Goal: Use online tool/utility: Utilize a website feature to perform a specific function

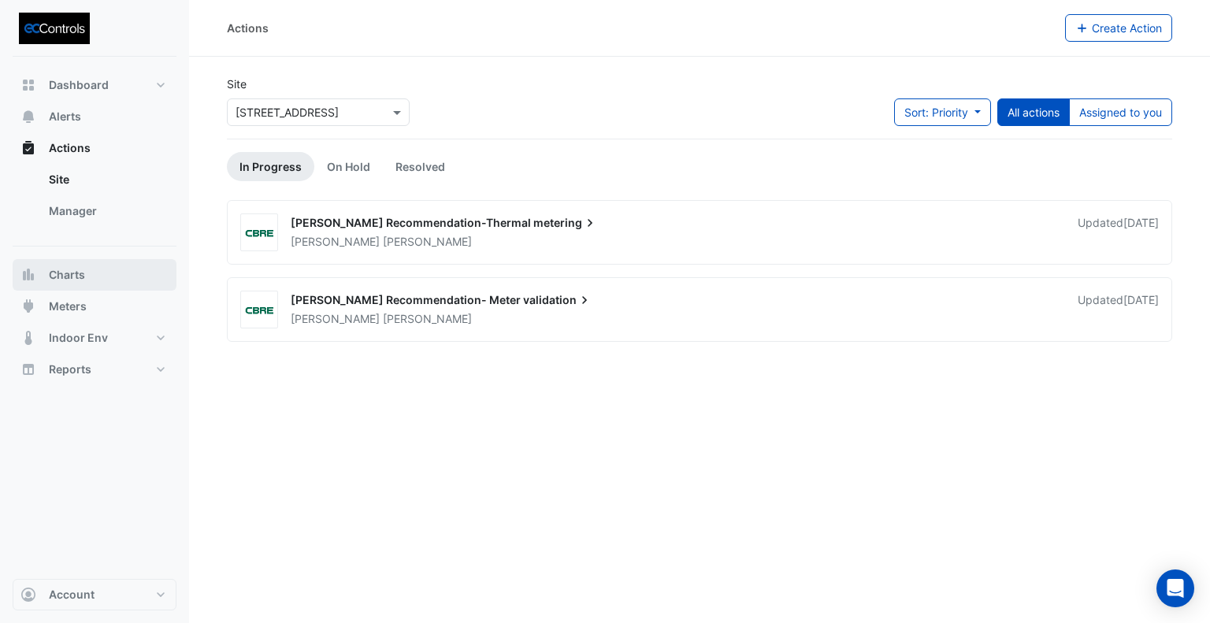
click at [77, 276] on span "Charts" at bounding box center [67, 275] width 36 height 16
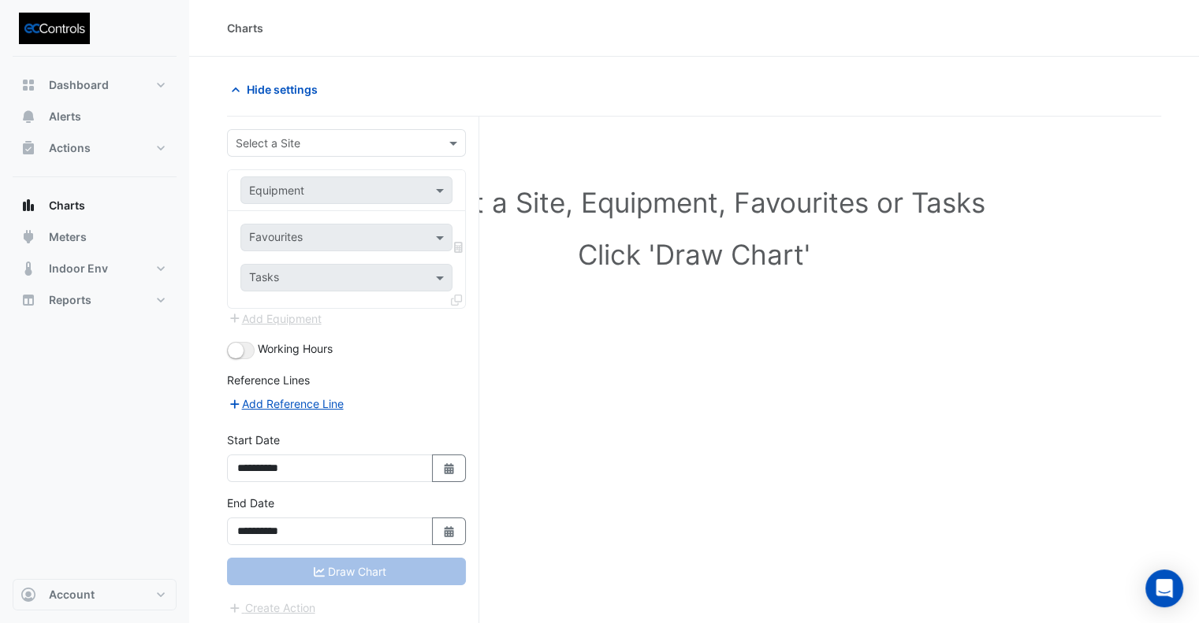
click at [313, 149] on input "text" at bounding box center [331, 144] width 190 height 17
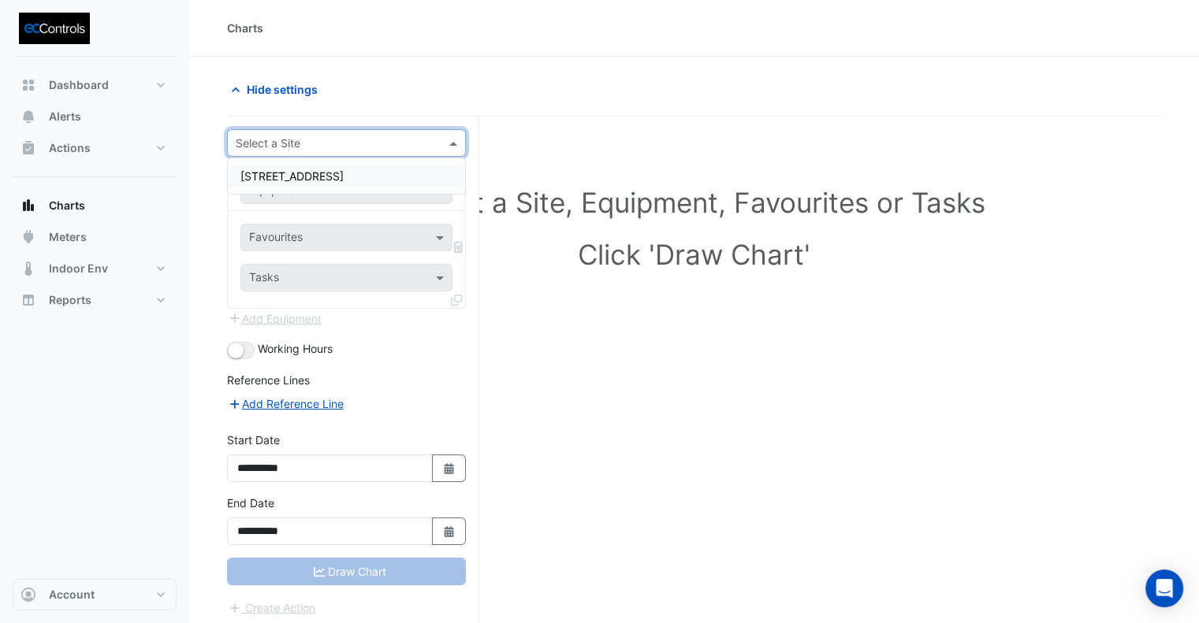
click at [325, 186] on div "[STREET_ADDRESS]" at bounding box center [346, 176] width 237 height 23
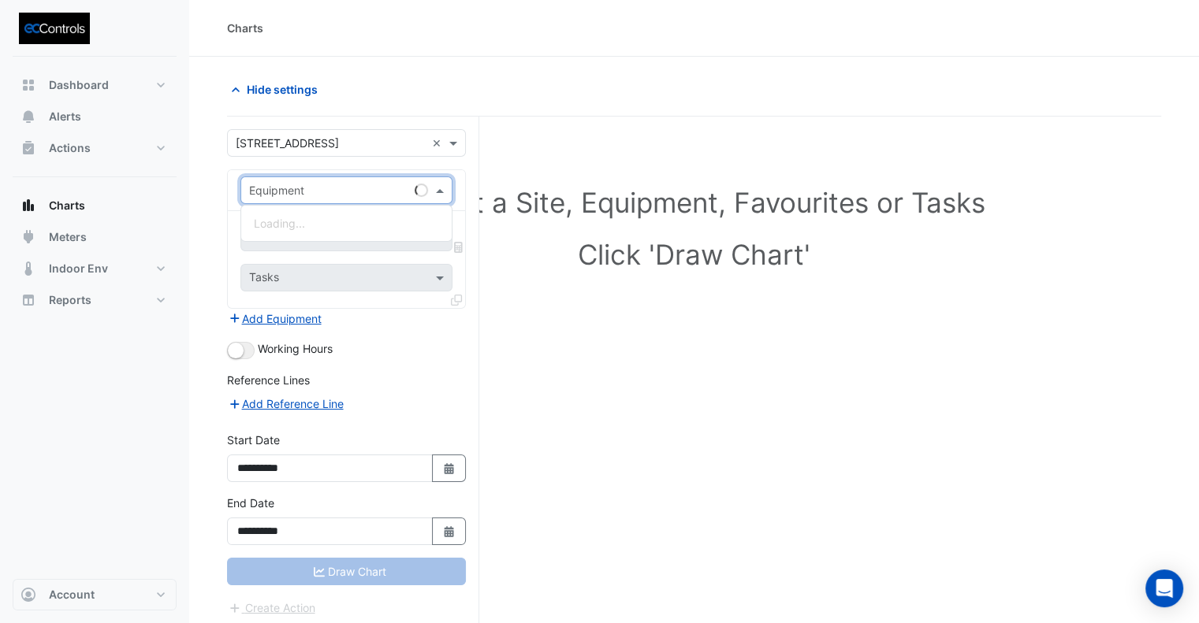
click at [318, 196] on input "text" at bounding box center [330, 191] width 163 height 17
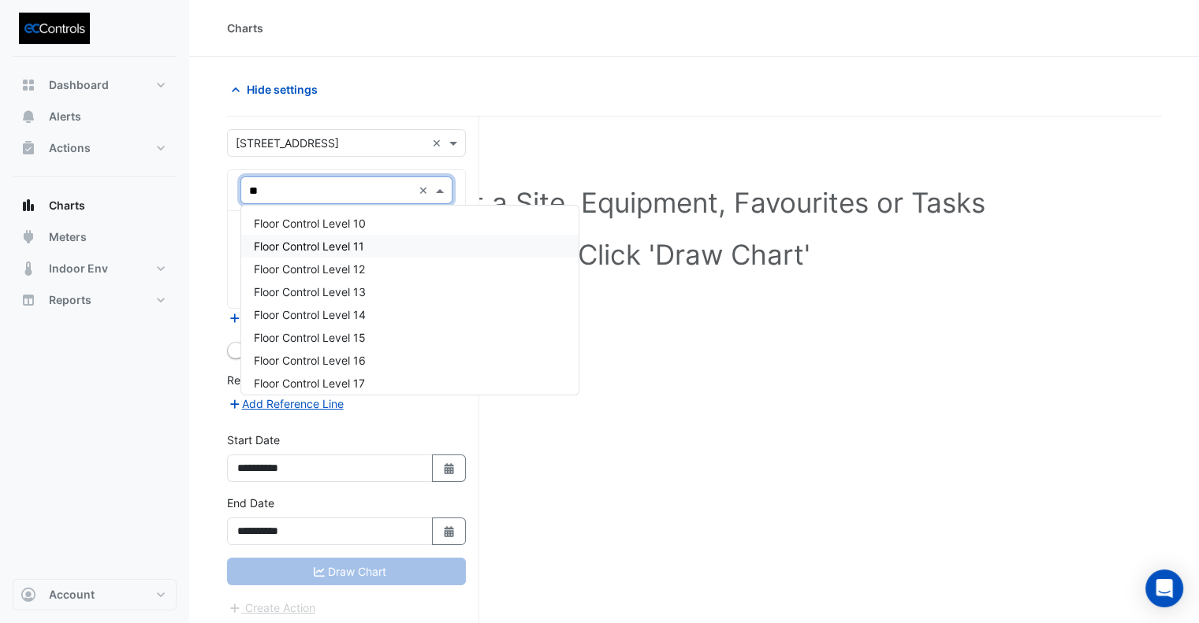
type input "*"
type input "***"
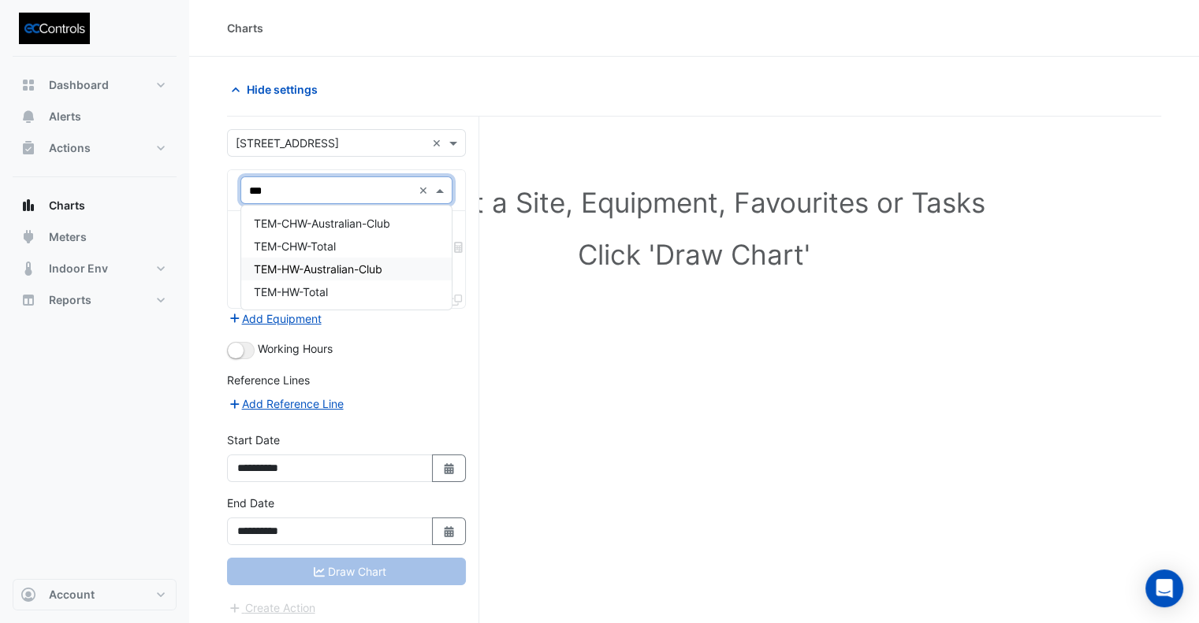
click at [308, 261] on div "TEM-HW-Australian-Club" at bounding box center [346, 269] width 211 height 23
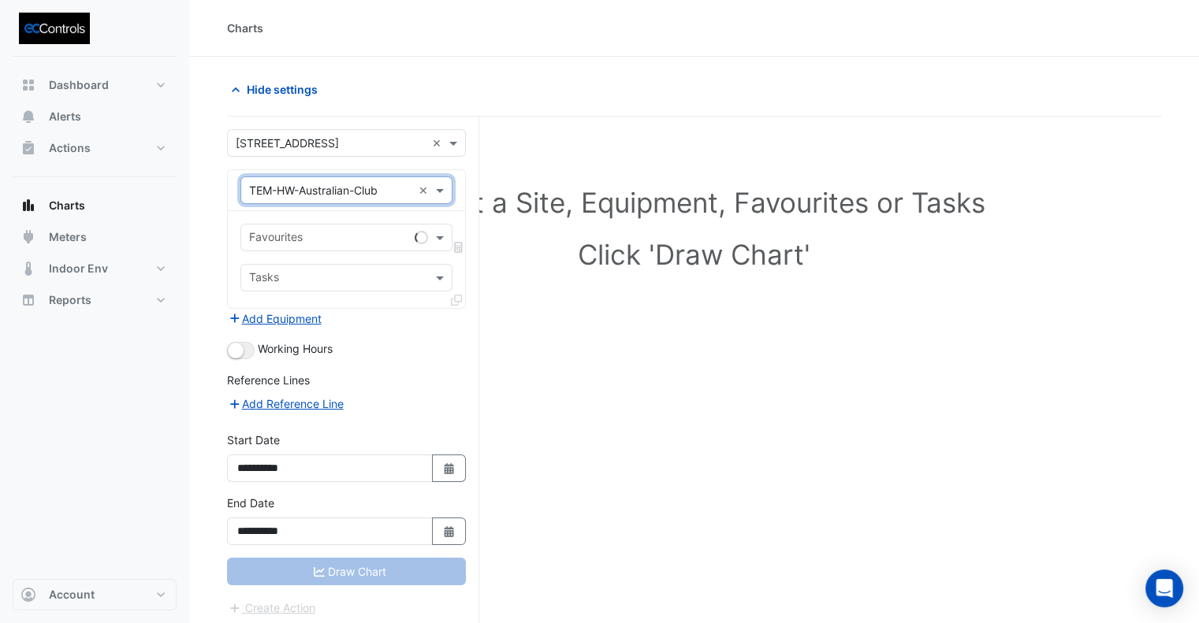
click at [320, 243] on input "text" at bounding box center [328, 239] width 159 height 17
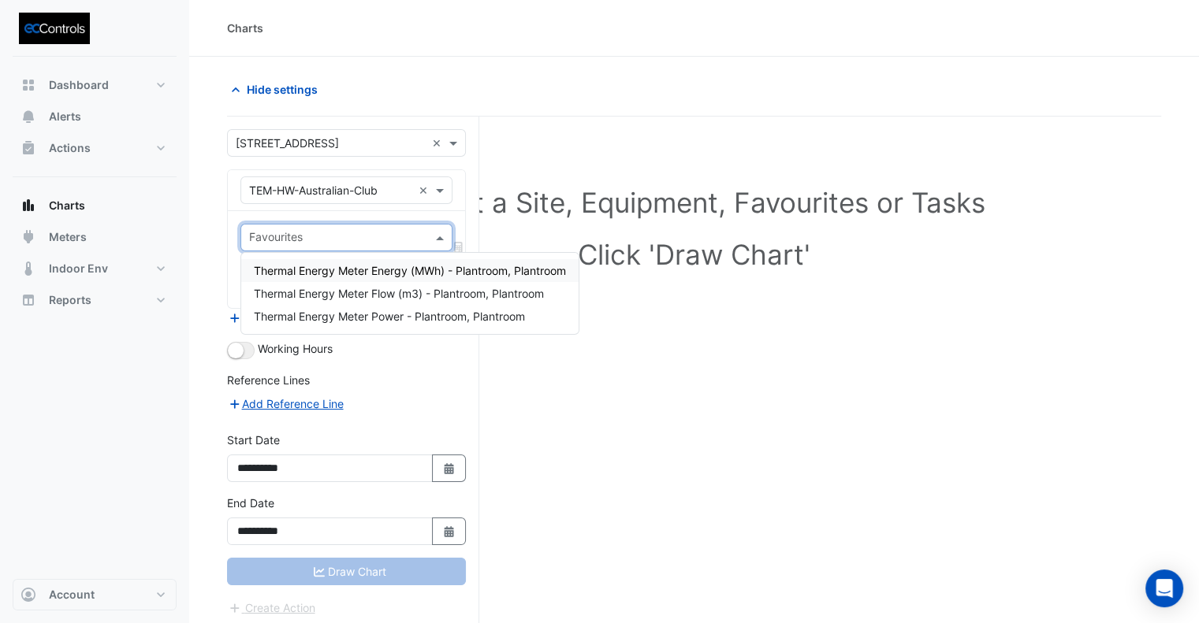
click at [396, 273] on span "Thermal Energy Meter Energy (MWh) - Plantroom, Plantroom" at bounding box center [410, 270] width 312 height 13
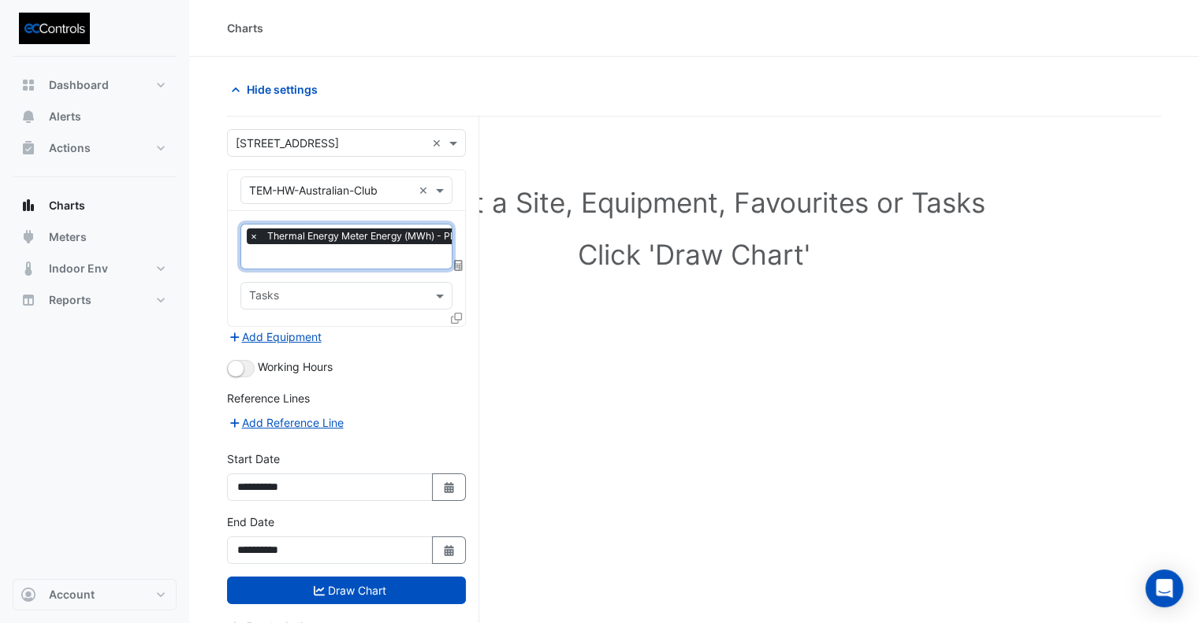
click at [347, 263] on input "text" at bounding box center [399, 258] width 300 height 17
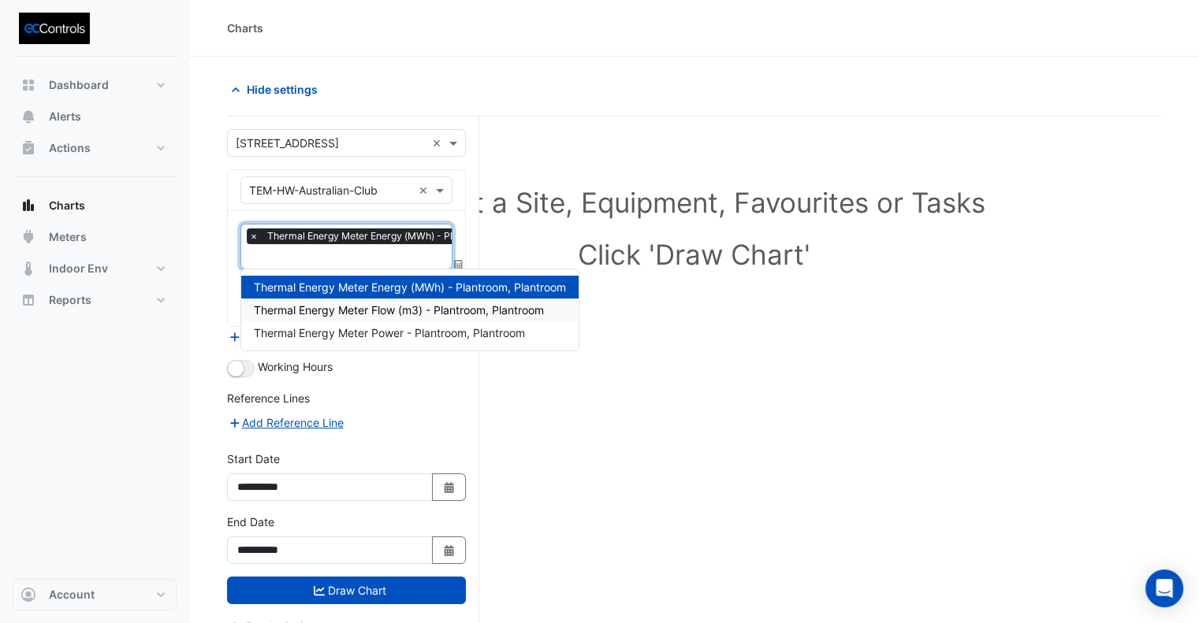
click at [376, 312] on span "Thermal Energy Meter Flow (m3) - Plantroom, Plantroom" at bounding box center [399, 309] width 290 height 13
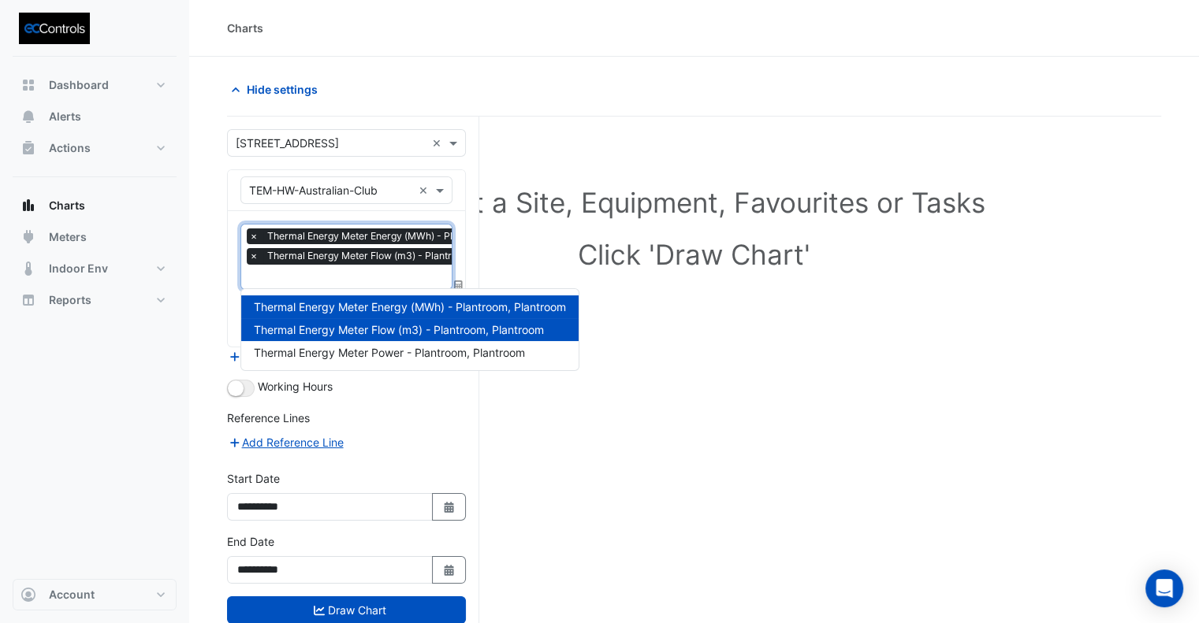
click at [345, 277] on input "text" at bounding box center [399, 278] width 300 height 17
click at [398, 361] on div "Thermal Energy Meter Power - Plantroom, Plantroom" at bounding box center [409, 352] width 337 height 23
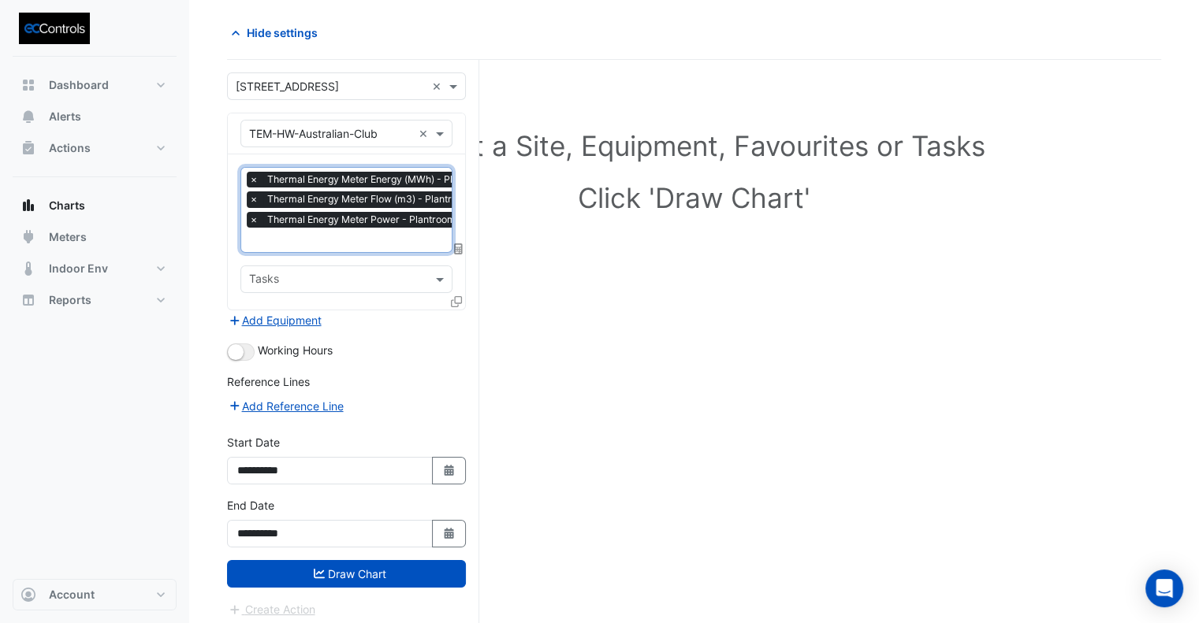
scroll to position [59, 0]
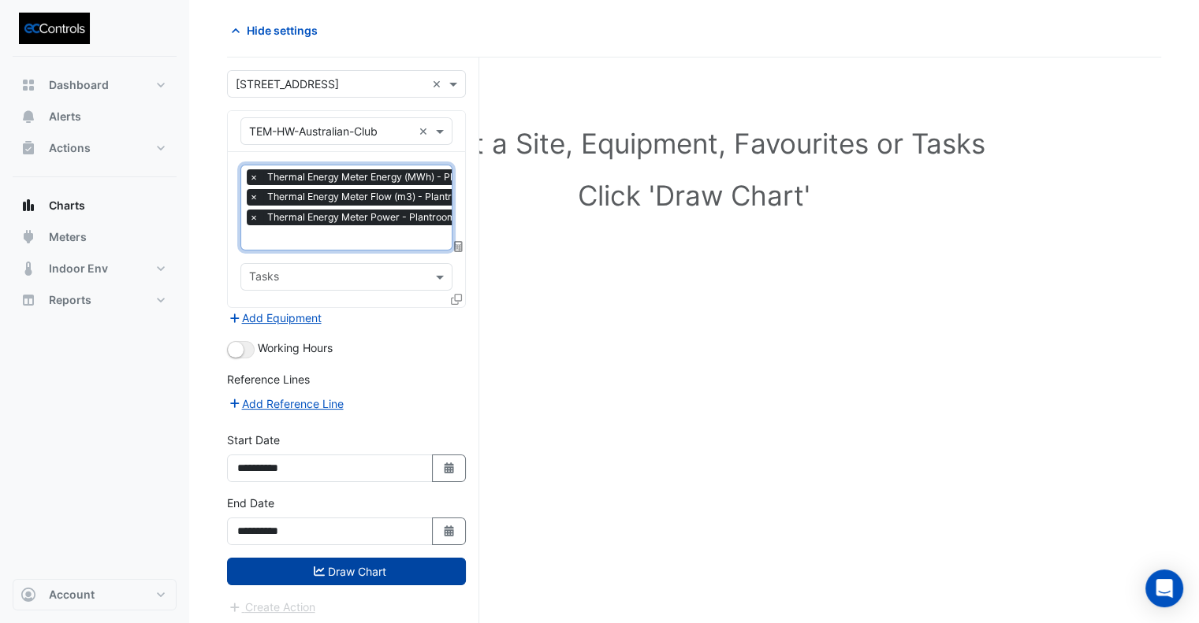
click at [397, 563] on button "Draw Chart" at bounding box center [346, 572] width 239 height 28
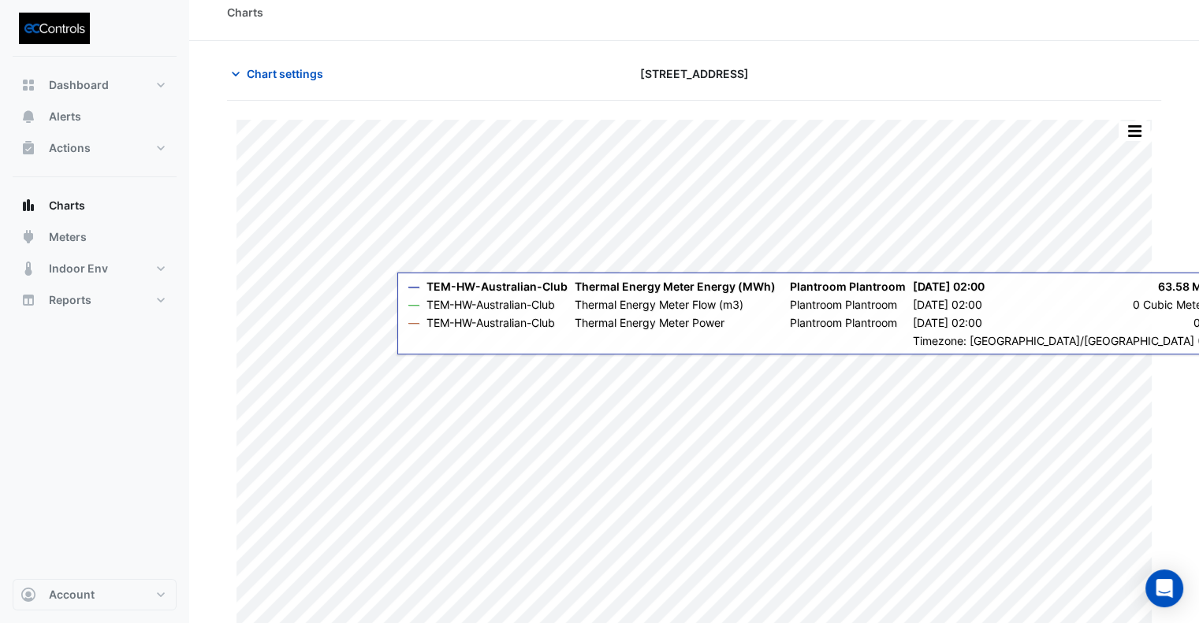
scroll to position [24, 0]
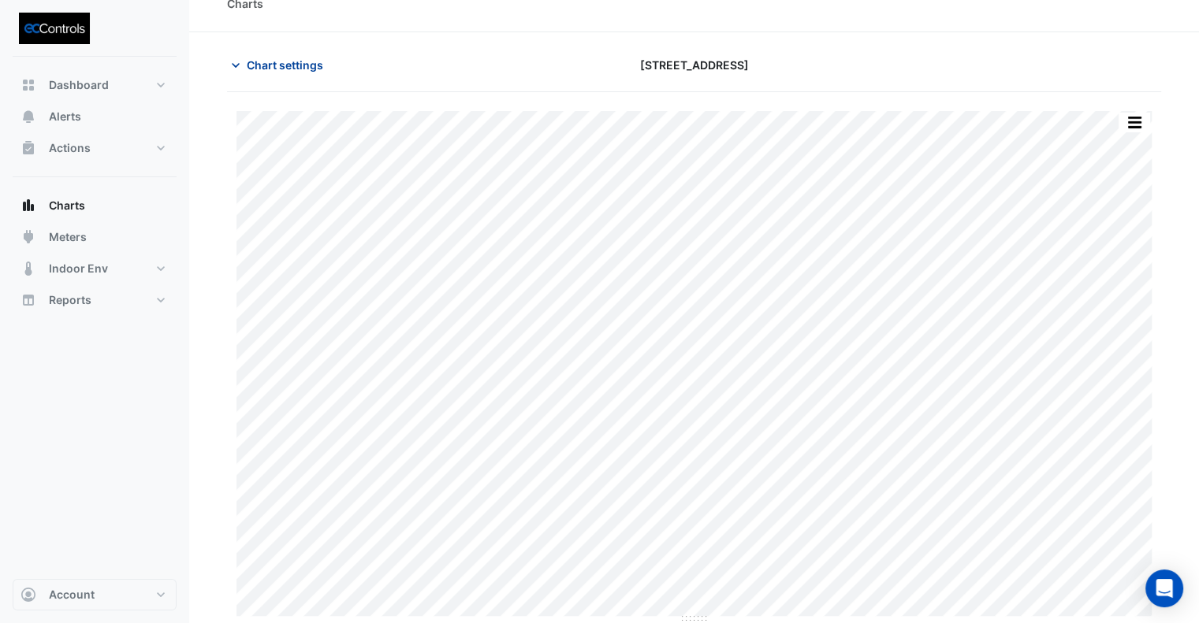
click at [266, 69] on span "Chart settings" at bounding box center [285, 65] width 76 height 17
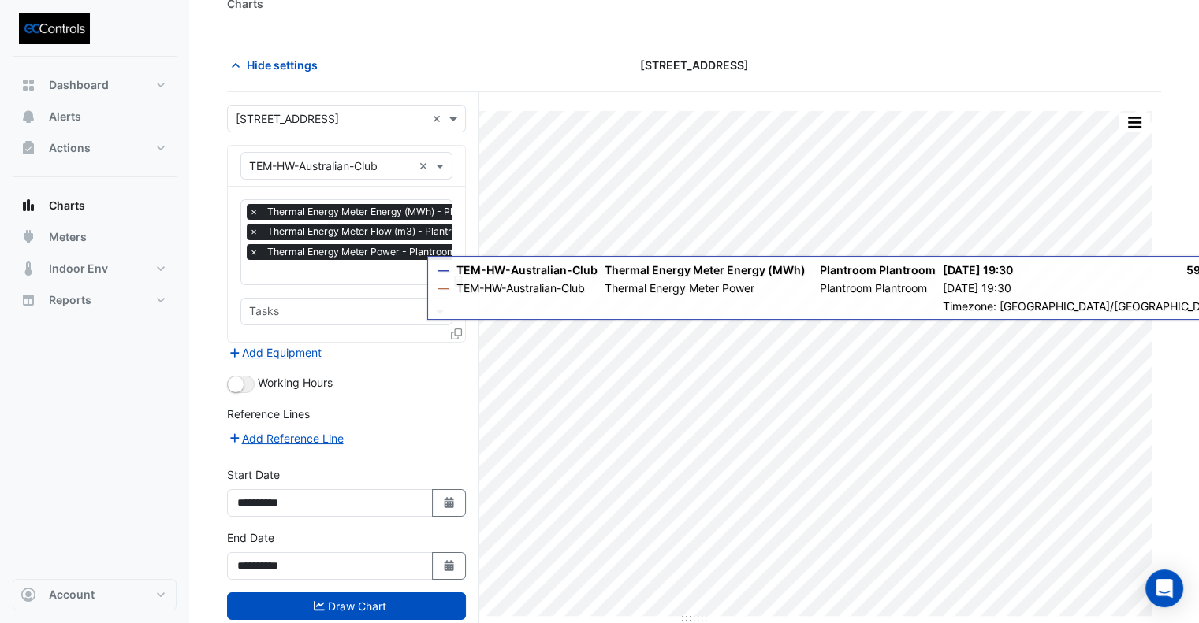
click at [455, 329] on icon at bounding box center [456, 334] width 11 height 11
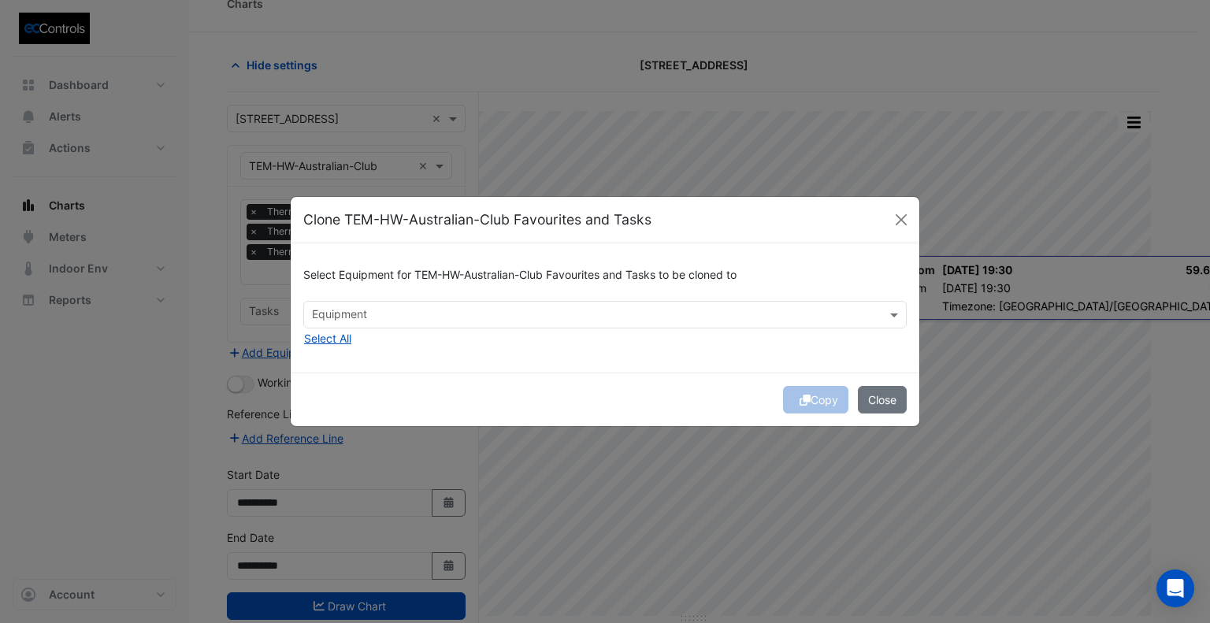
click at [499, 323] on input "text" at bounding box center [596, 316] width 568 height 17
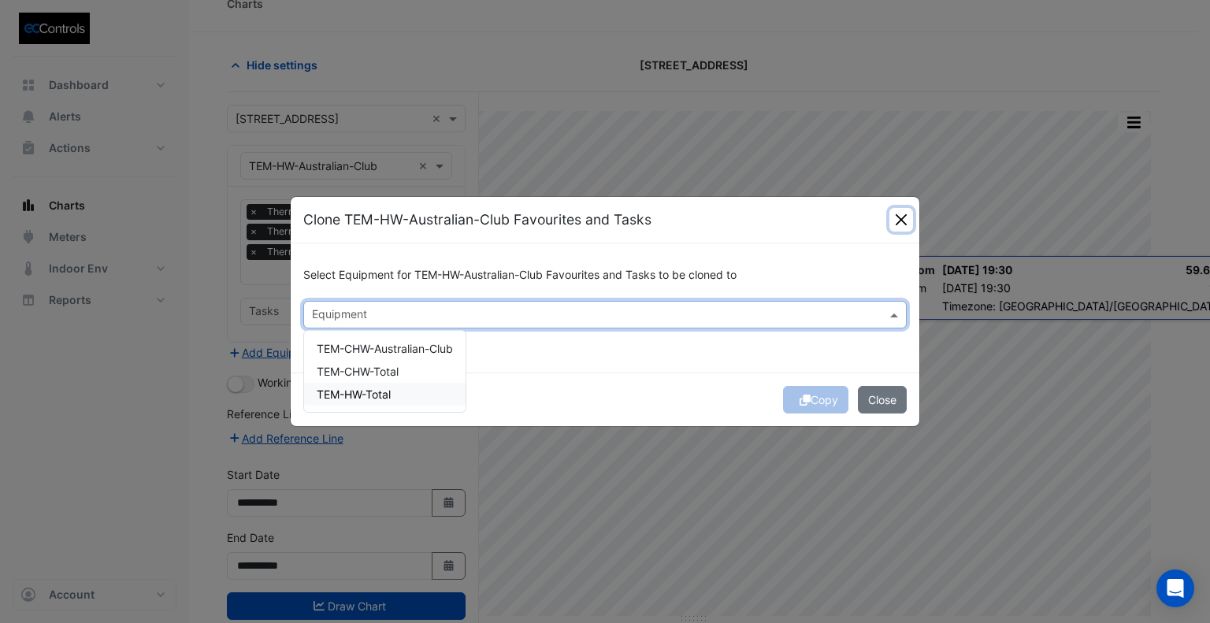
click at [894, 226] on button "Close" at bounding box center [902, 220] width 24 height 24
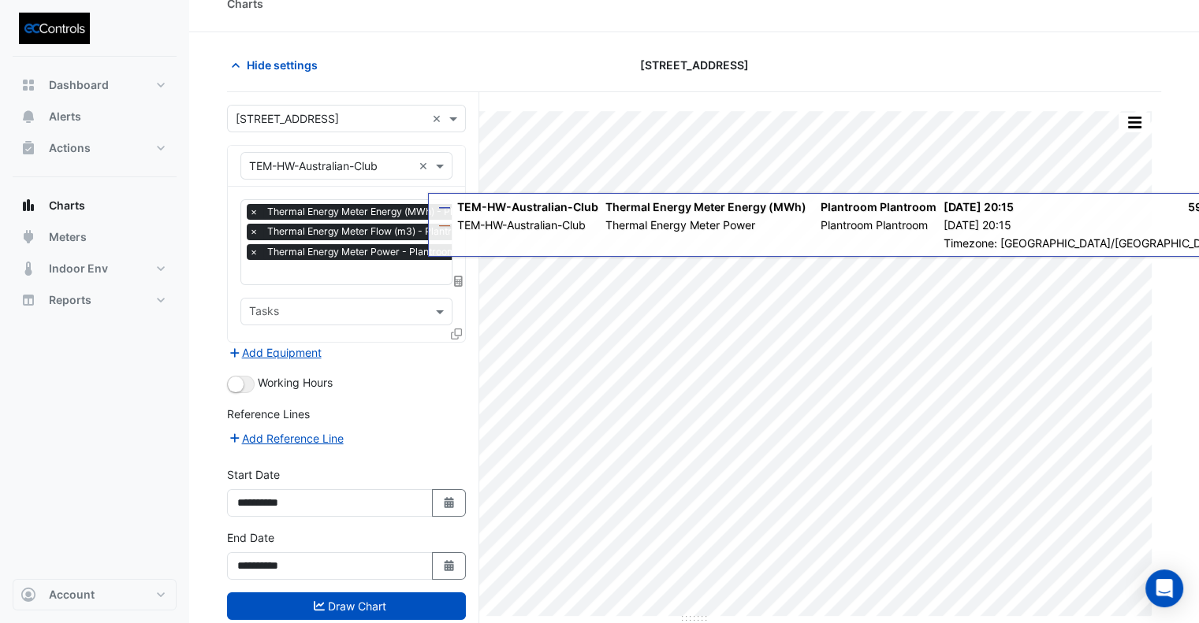
click at [457, 333] on icon at bounding box center [456, 334] width 11 height 11
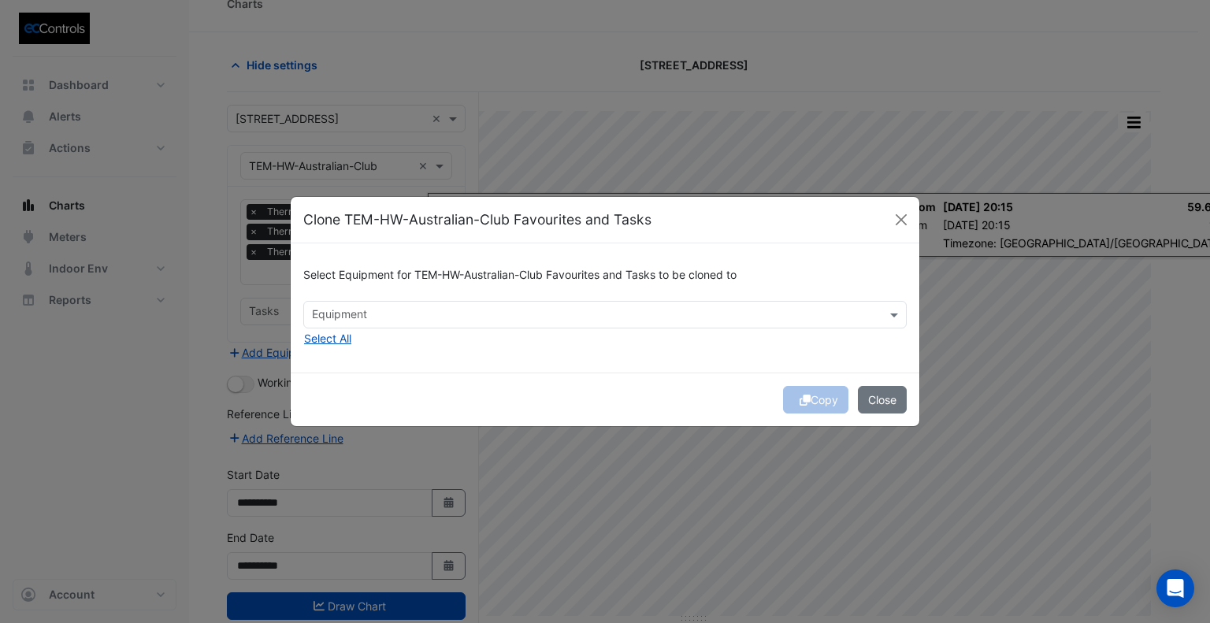
click at [452, 327] on div "Equipment" at bounding box center [605, 315] width 604 height 28
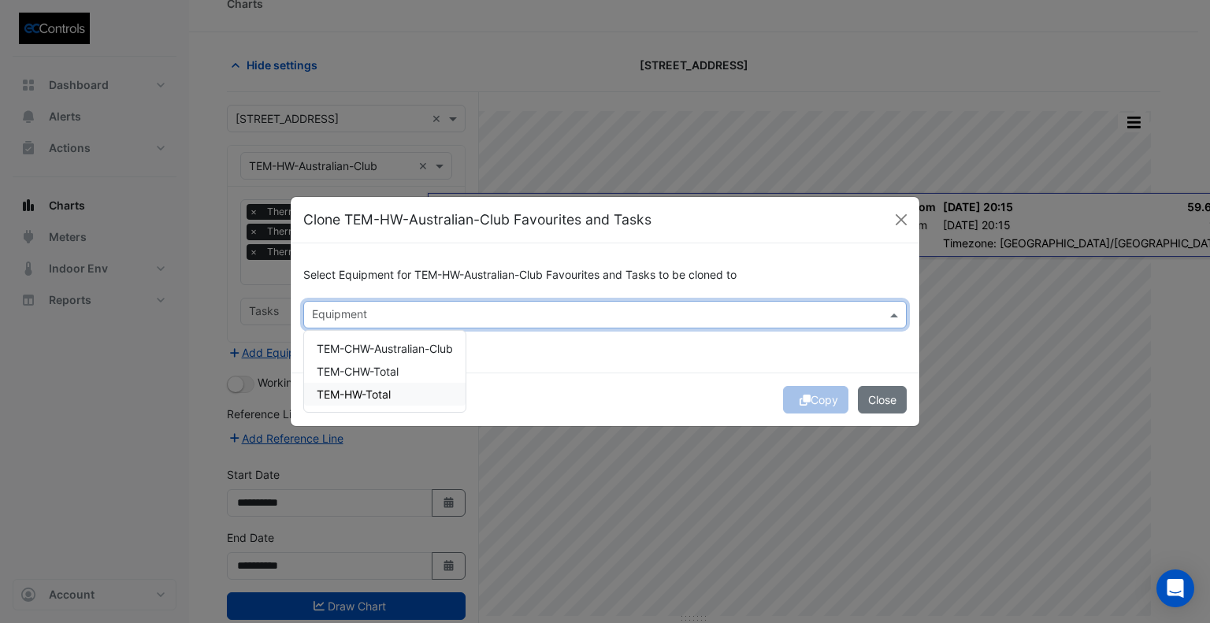
click at [397, 396] on div "TEM-HW-Total" at bounding box center [385, 394] width 162 height 23
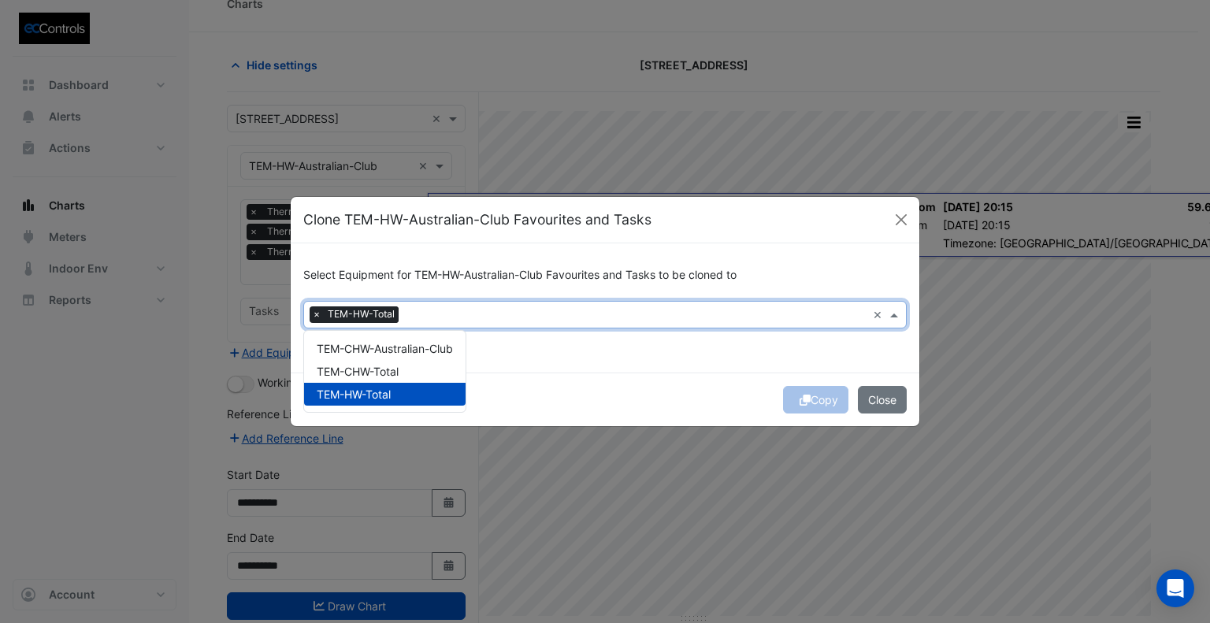
click at [580, 377] on div "Copy Close" at bounding box center [605, 400] width 629 height 54
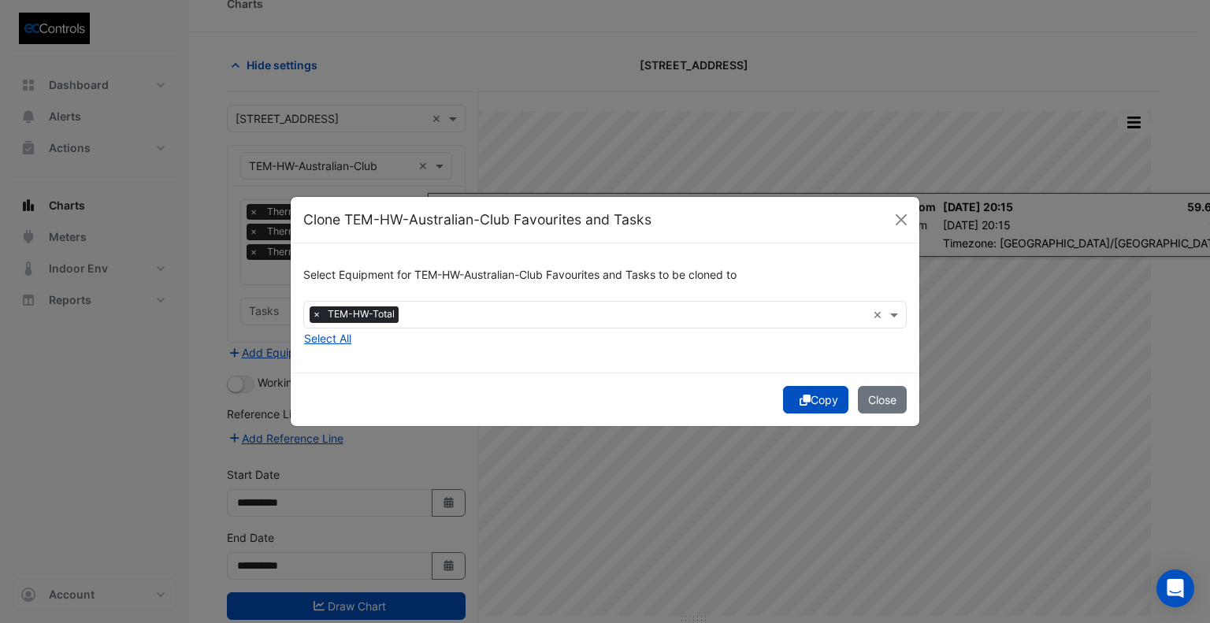
click at [819, 407] on button "Copy" at bounding box center [815, 400] width 65 height 28
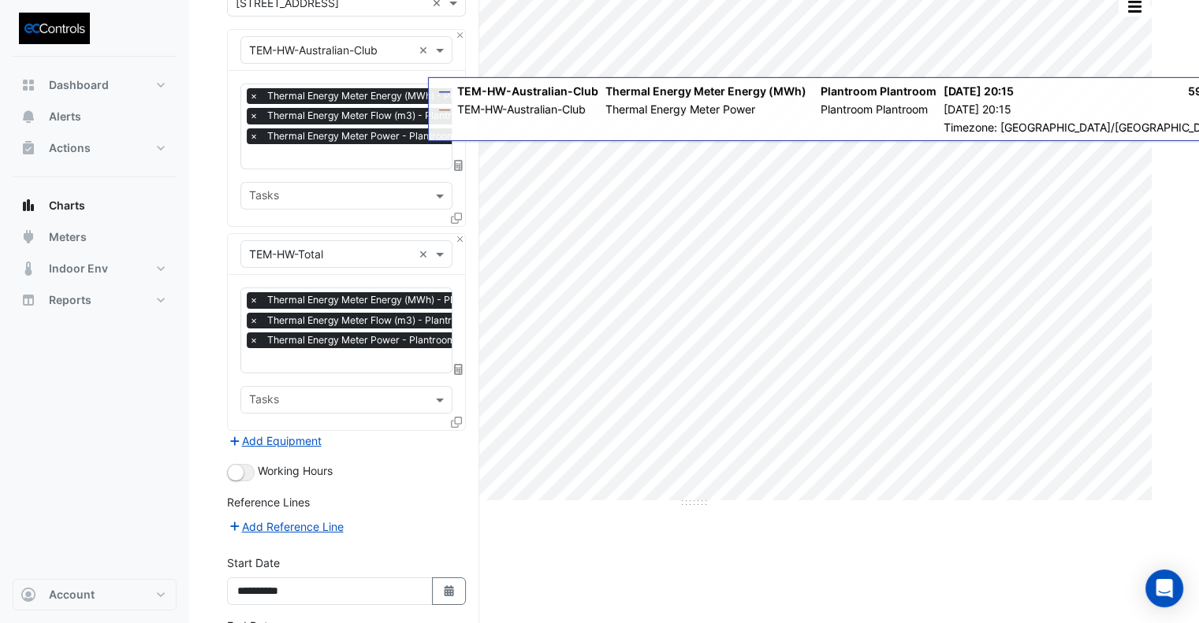
scroll to position [259, 0]
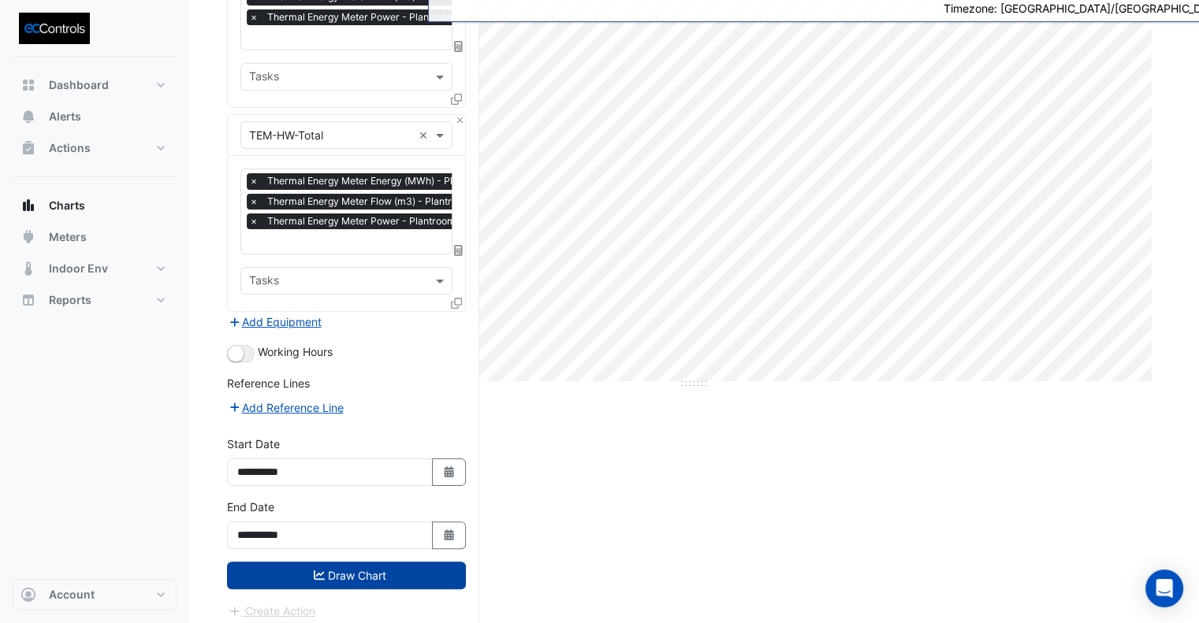
click at [407, 565] on button "Draw Chart" at bounding box center [346, 576] width 239 height 28
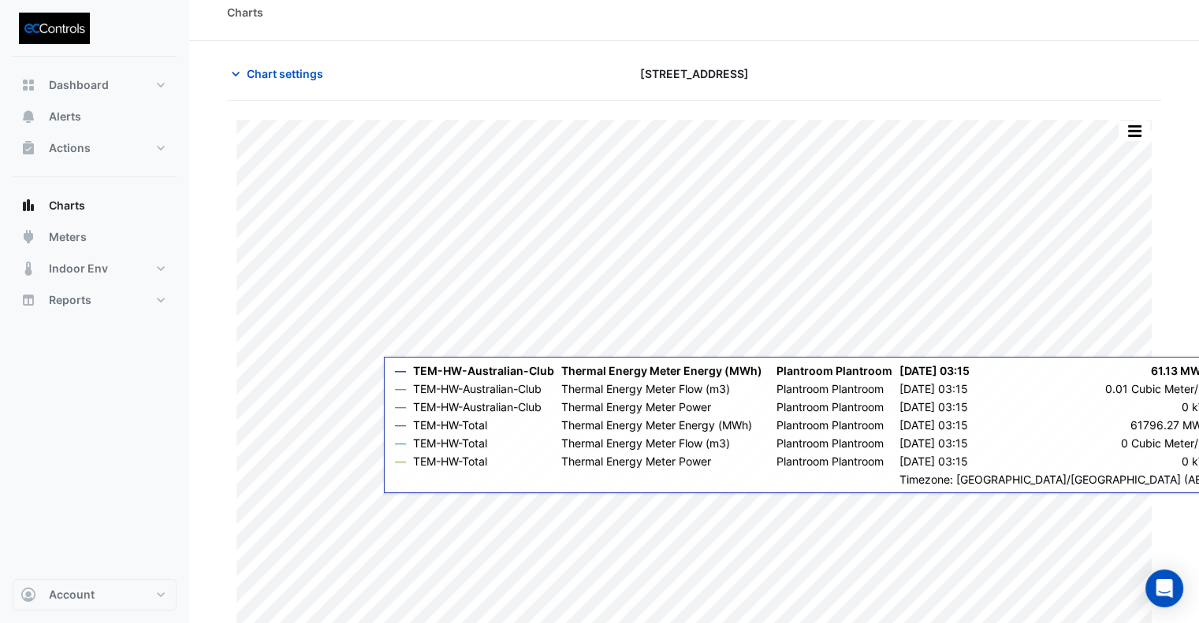
scroll to position [24, 0]
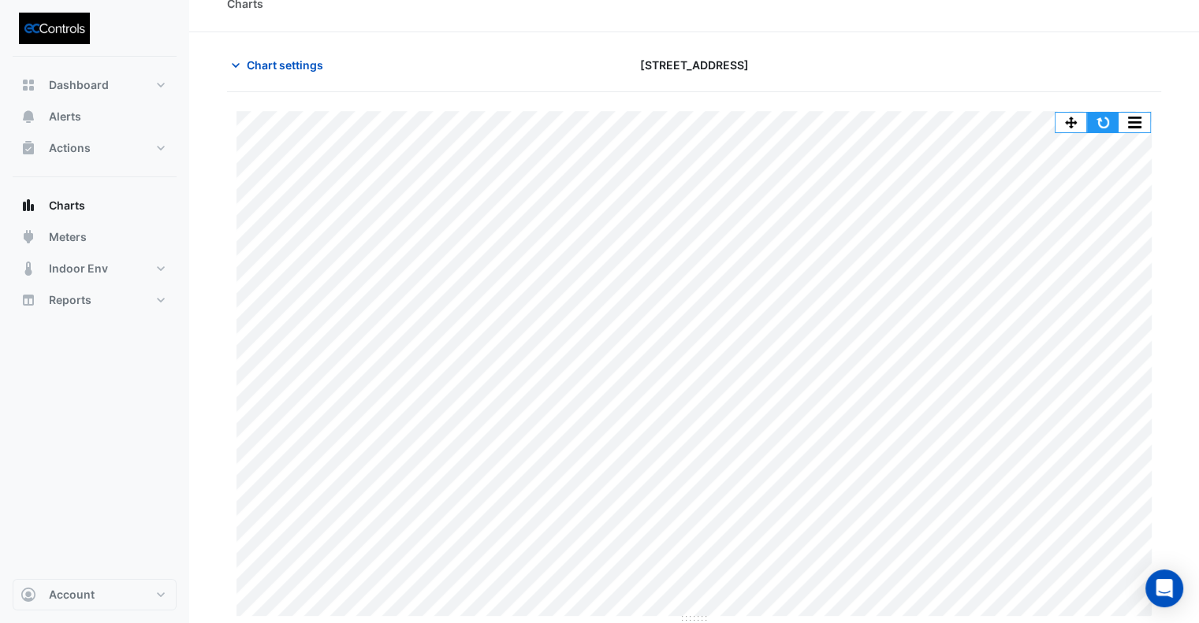
click at [1110, 131] on button "button" at bounding box center [1103, 123] width 32 height 20
click at [295, 70] on span "Chart settings" at bounding box center [285, 65] width 76 height 17
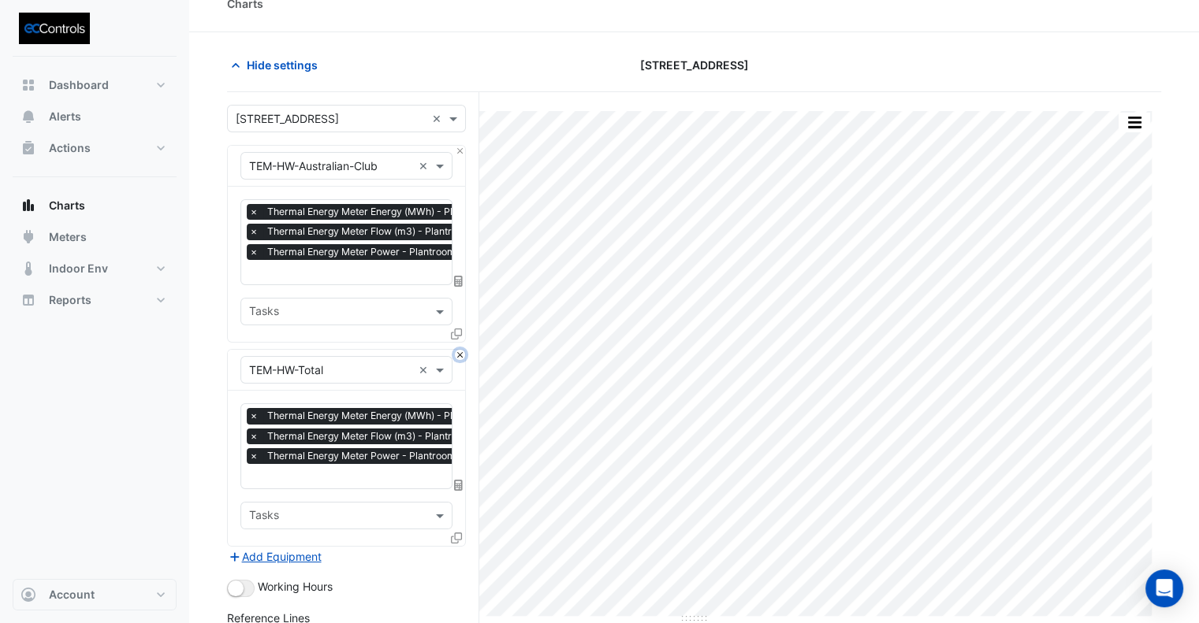
click at [459, 355] on button "Close" at bounding box center [460, 355] width 10 height 10
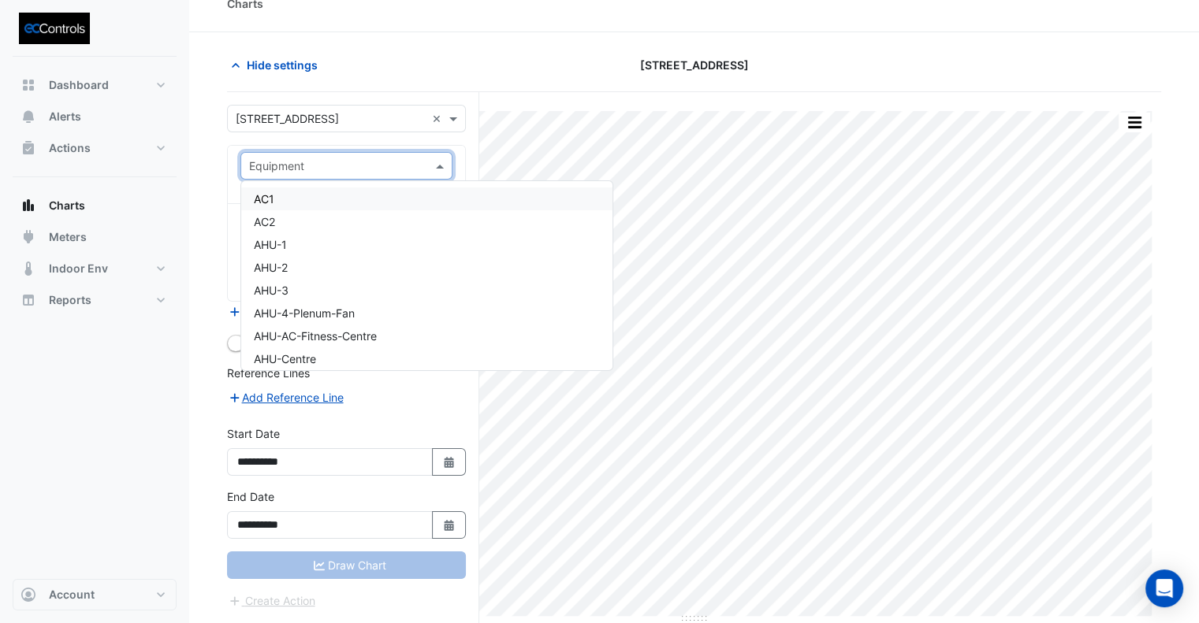
click at [338, 158] on input "text" at bounding box center [330, 166] width 163 height 17
click at [324, 164] on input "text" at bounding box center [330, 166] width 163 height 17
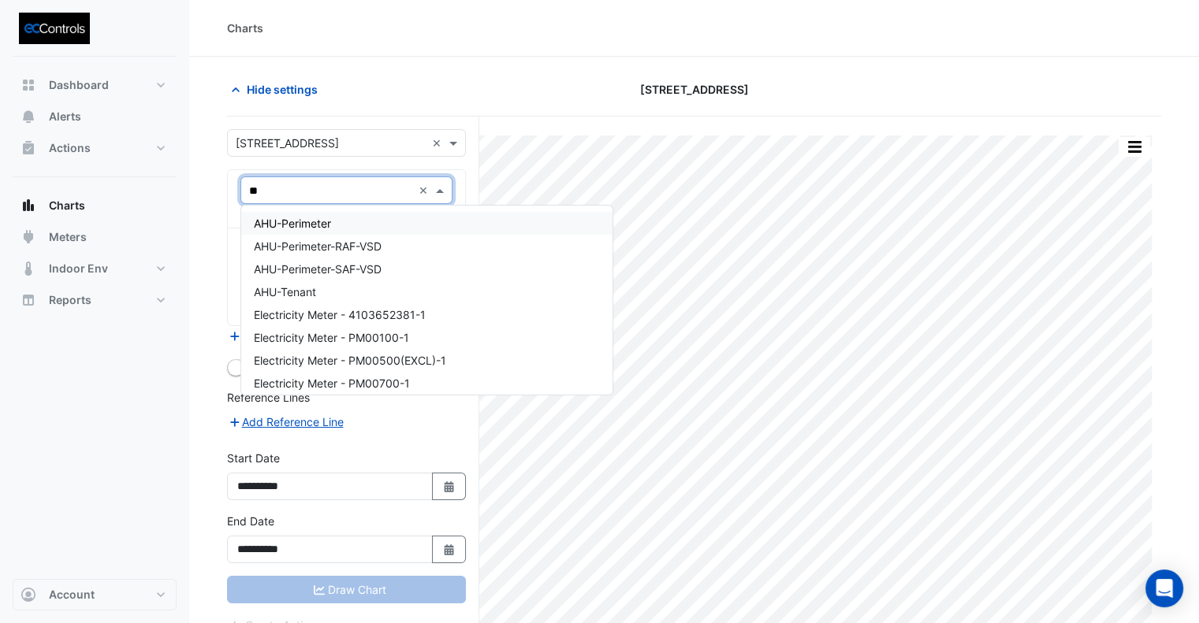
type input "***"
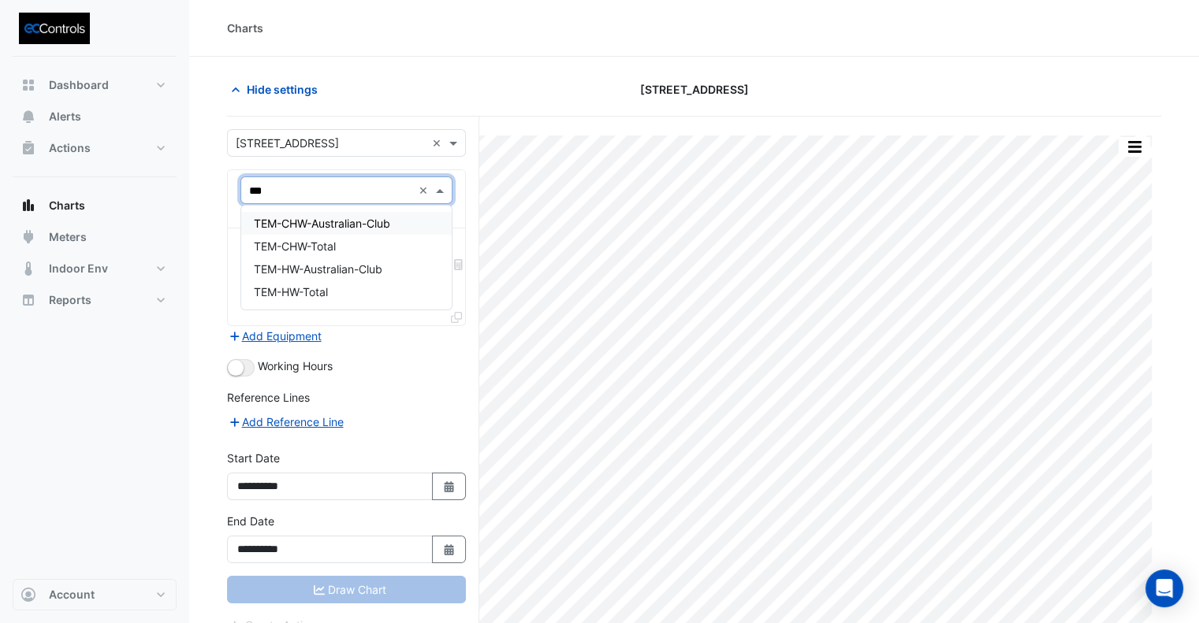
click at [333, 229] on span "TEM-CHW-Australian-Club" at bounding box center [322, 223] width 136 height 13
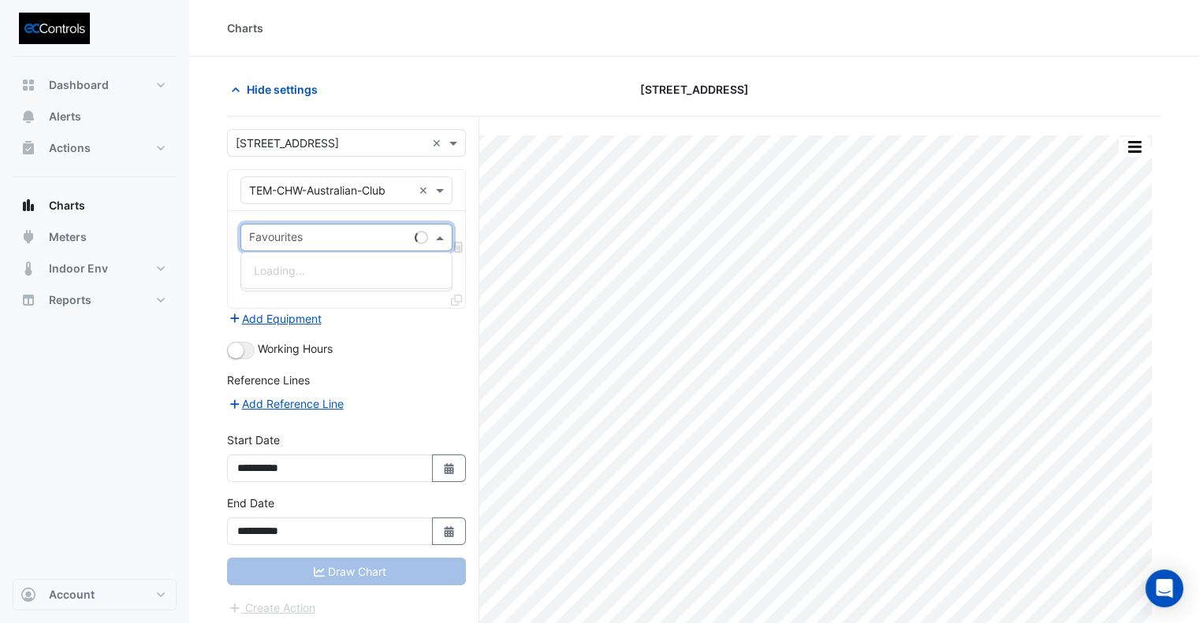
click at [321, 238] on input "text" at bounding box center [328, 239] width 159 height 17
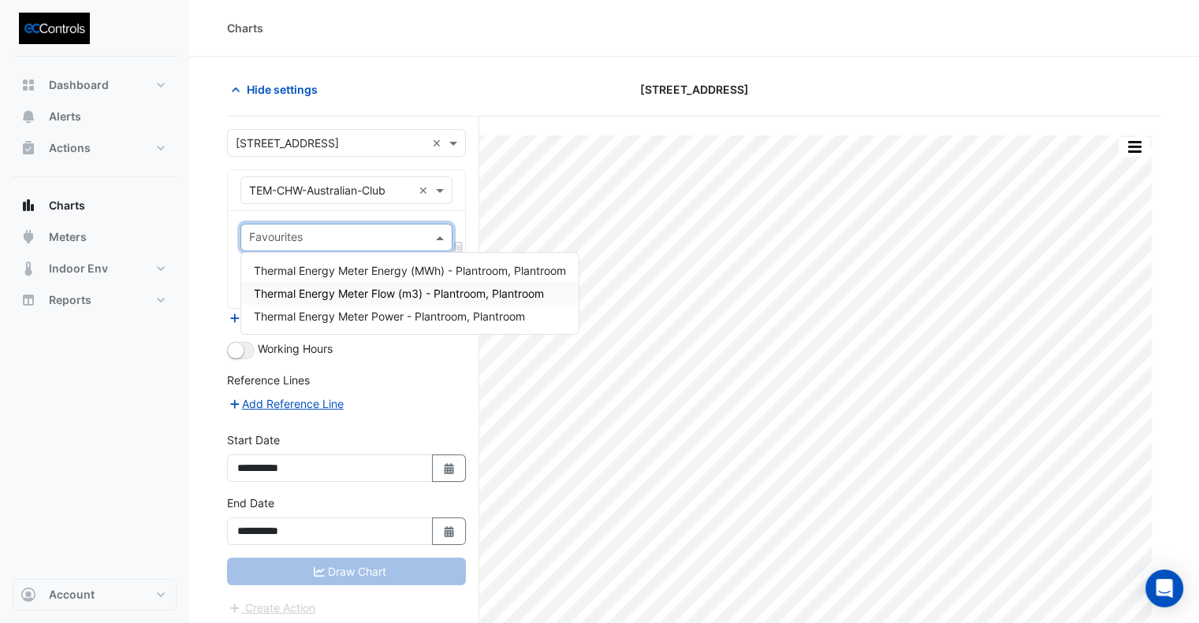
click at [389, 301] on div "Thermal Energy Meter Flow (m3) - Plantroom, Plantroom" at bounding box center [409, 293] width 337 height 23
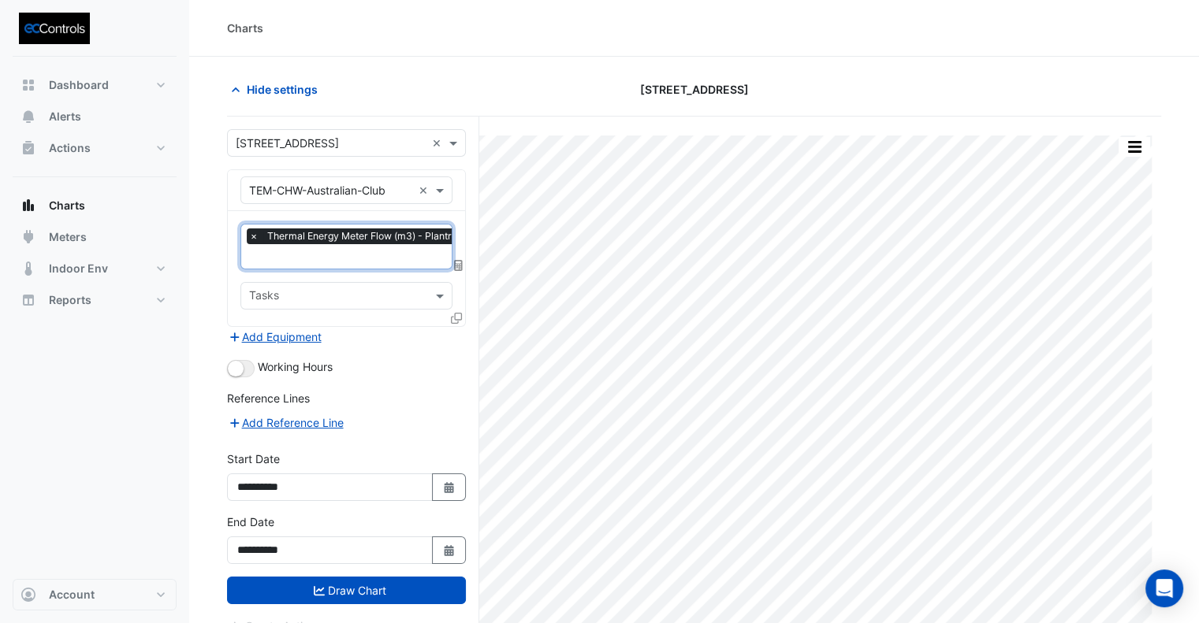
click at [364, 262] on input "text" at bounding box center [389, 258] width 281 height 17
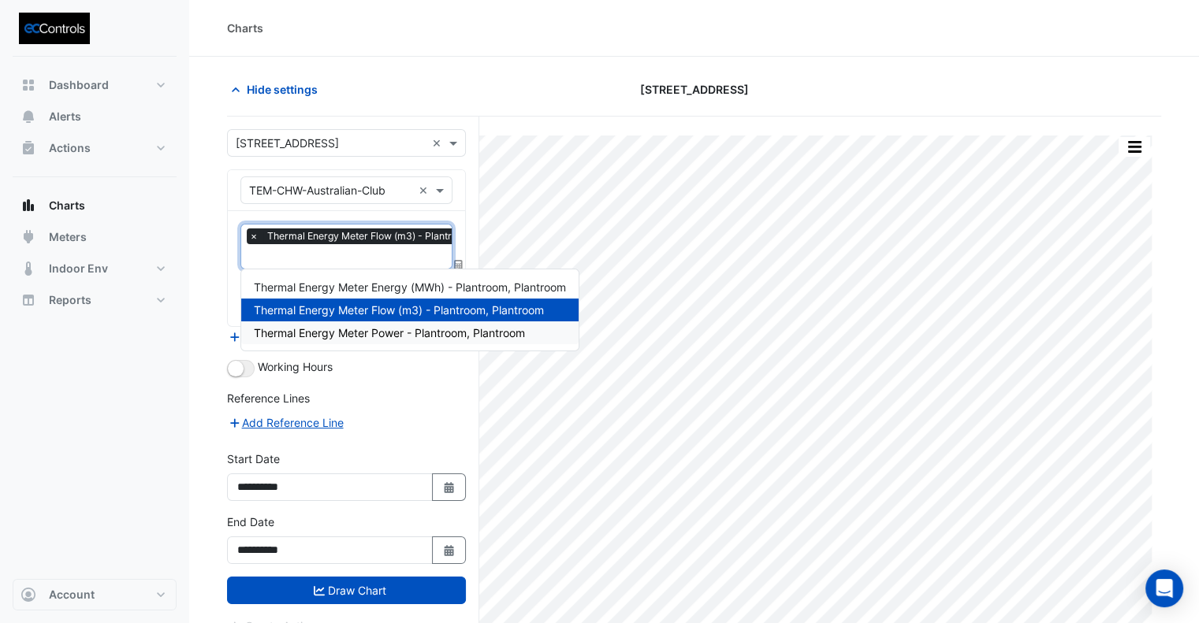
click at [396, 334] on span "Thermal Energy Meter Power - Plantroom, Plantroom" at bounding box center [389, 332] width 271 height 13
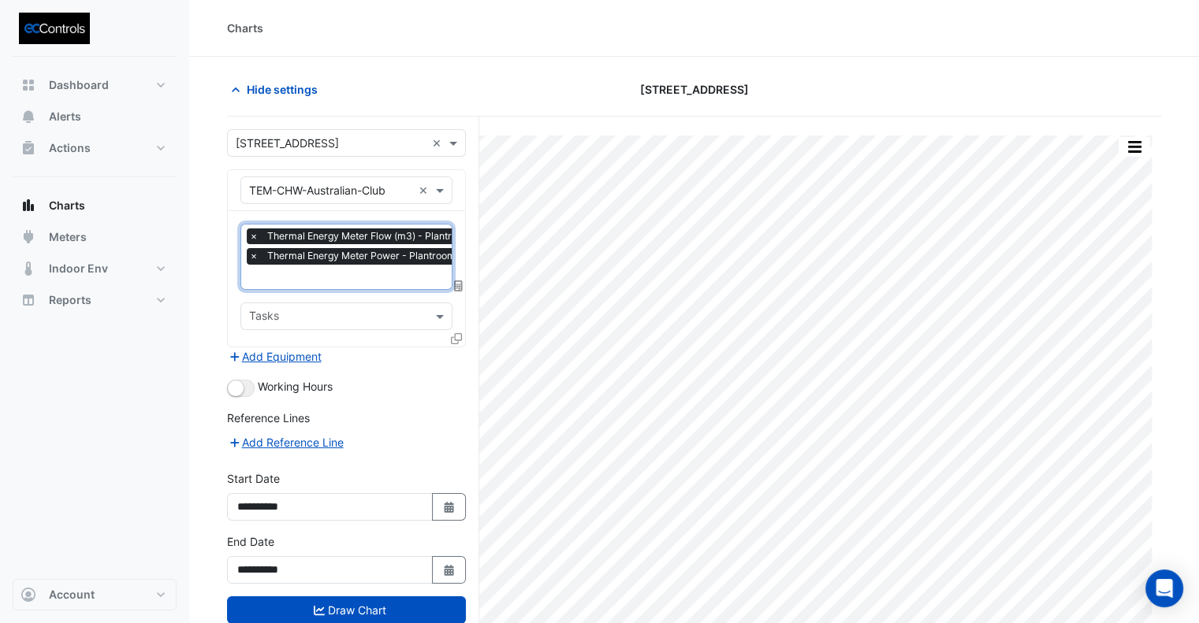
click at [459, 336] on icon at bounding box center [456, 338] width 11 height 11
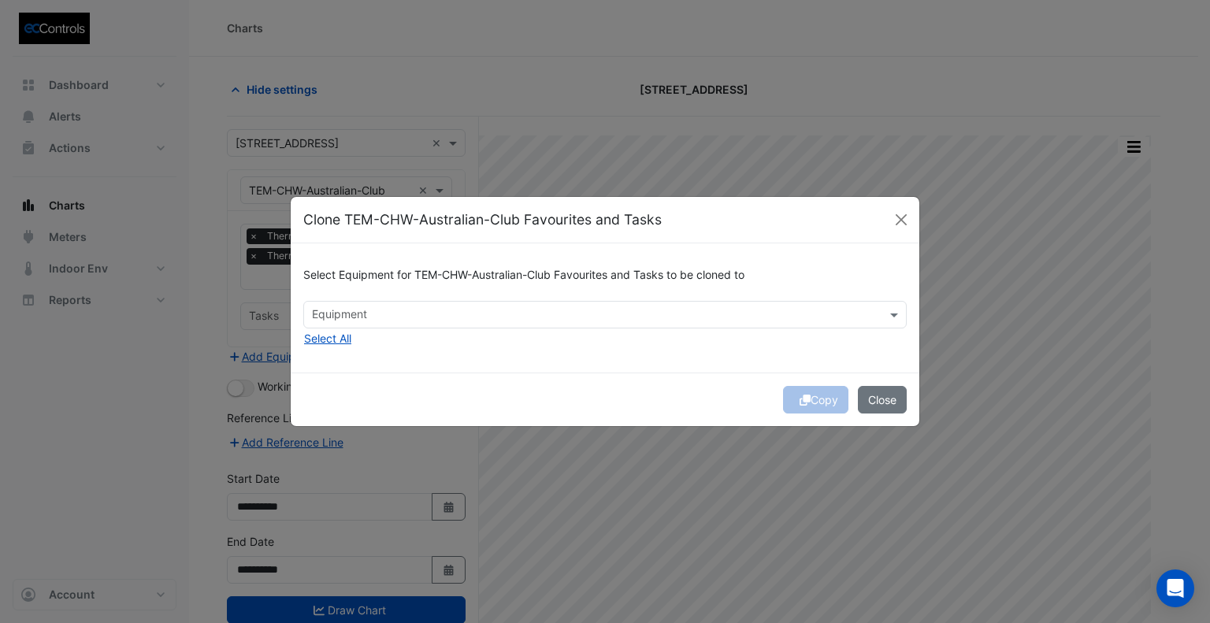
click at [438, 321] on input "text" at bounding box center [596, 316] width 568 height 17
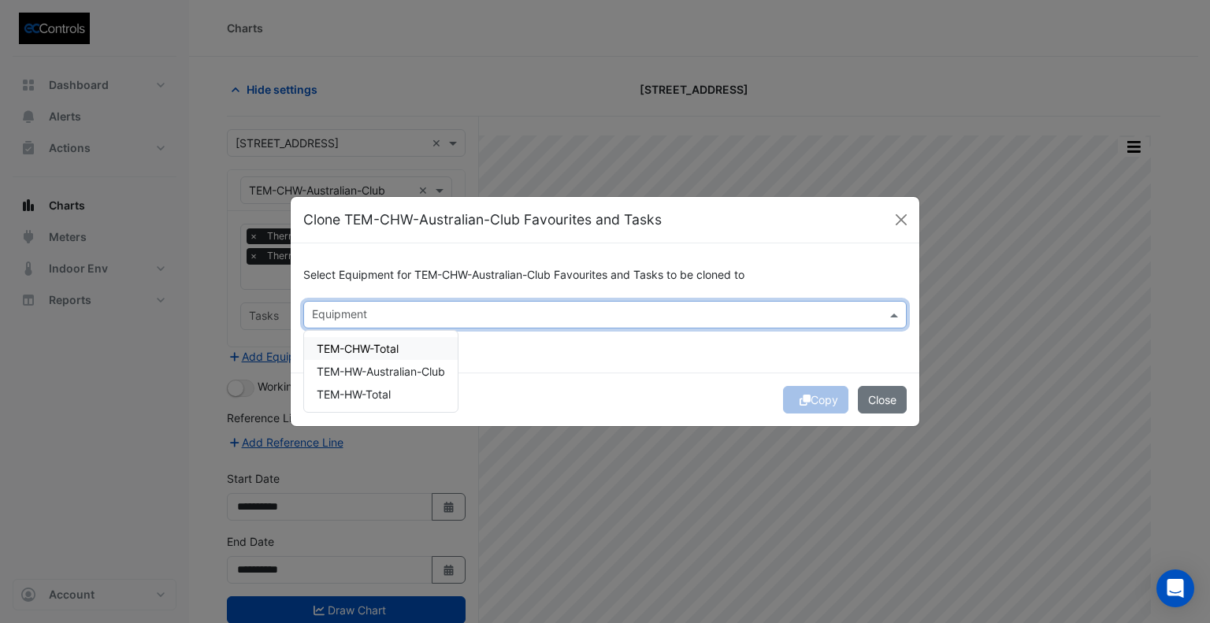
click at [397, 355] on span "TEM-CHW-Total" at bounding box center [358, 348] width 82 height 13
drag, startPoint x: 628, startPoint y: 371, endPoint x: 637, endPoint y: 374, distance: 9.0
click at [628, 371] on div "Select Equipment for TEM-CHW-Australian-Club Favourites and Tasks to be cloned …" at bounding box center [605, 307] width 629 height 128
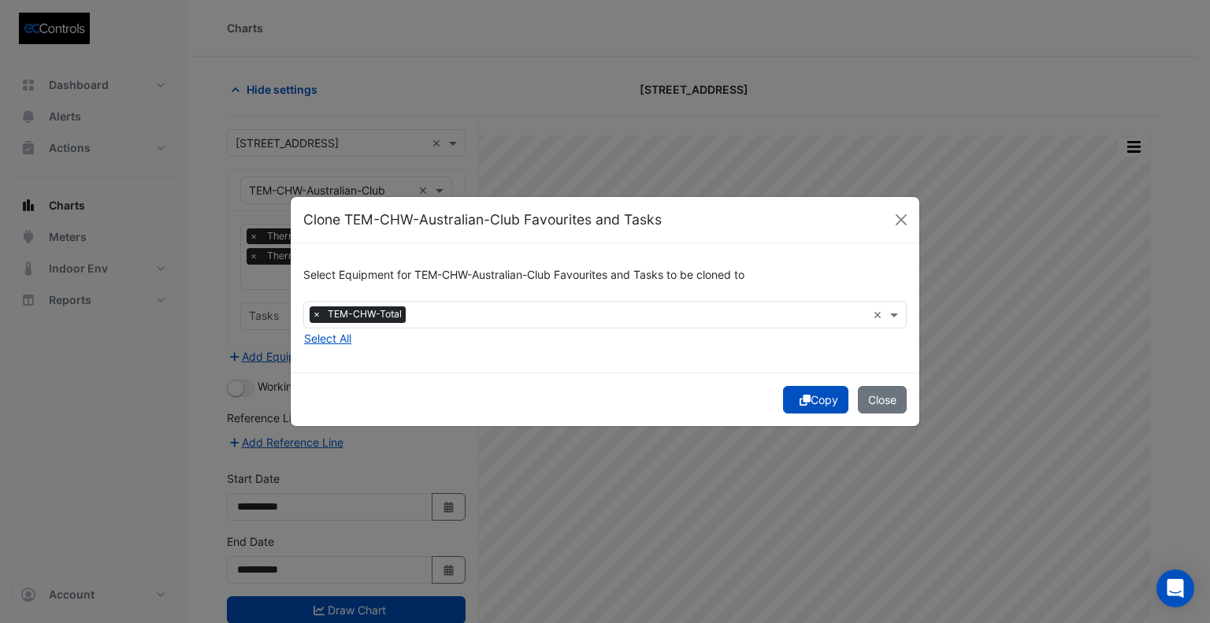
click at [825, 404] on button "Copy" at bounding box center [815, 400] width 65 height 28
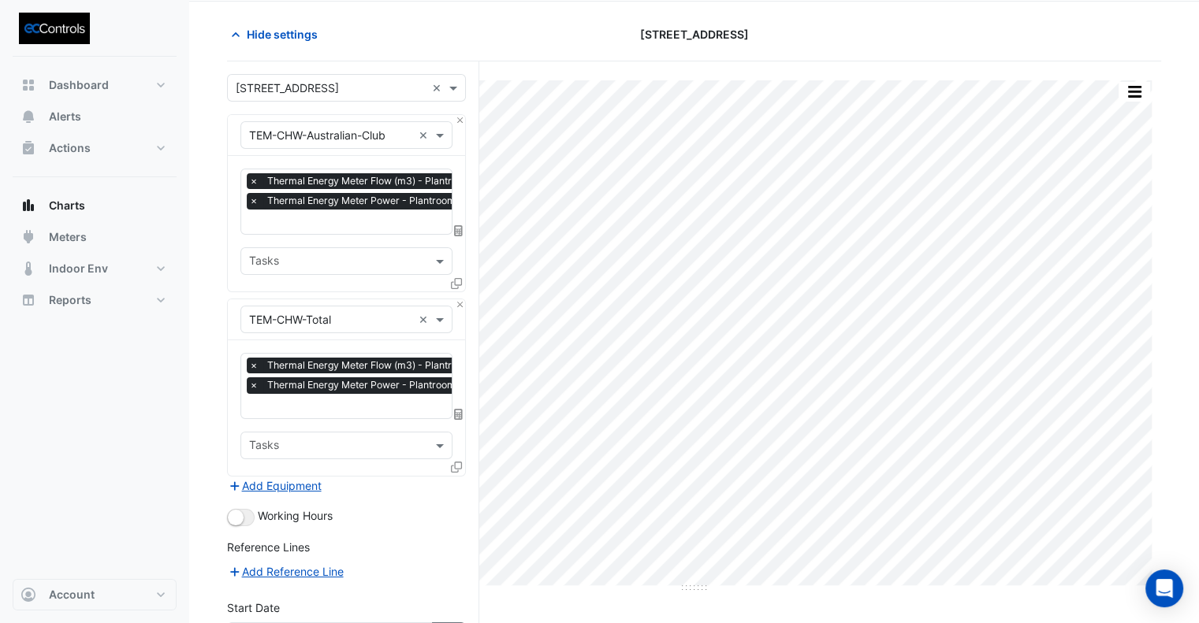
scroll to position [79, 0]
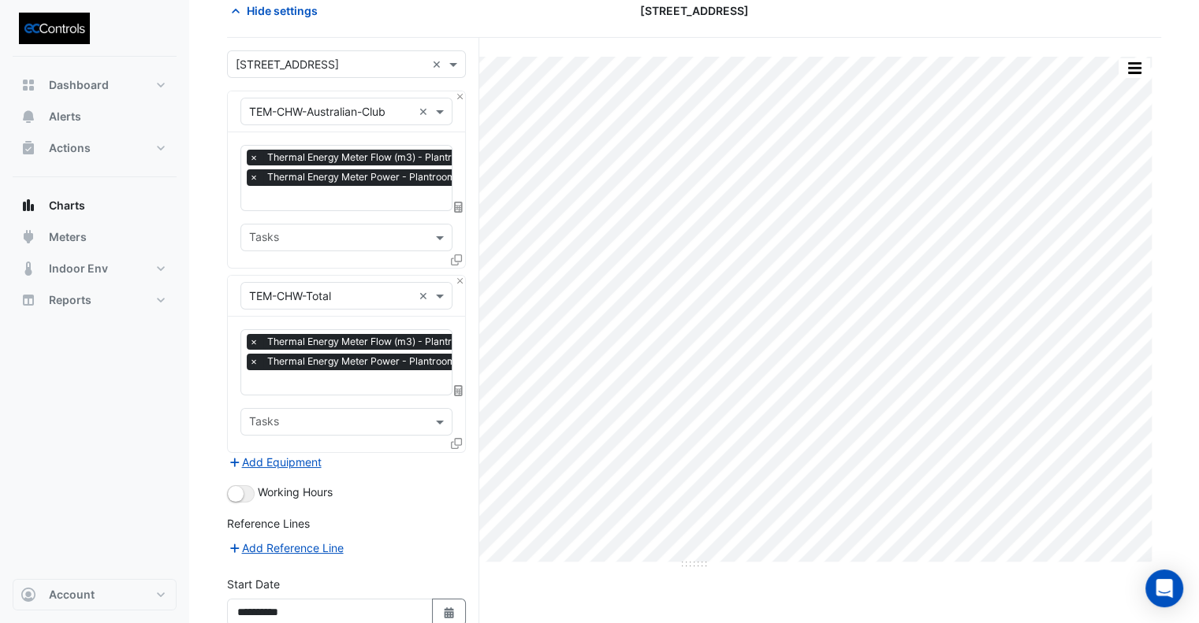
click at [350, 205] on div at bounding box center [389, 200] width 284 height 20
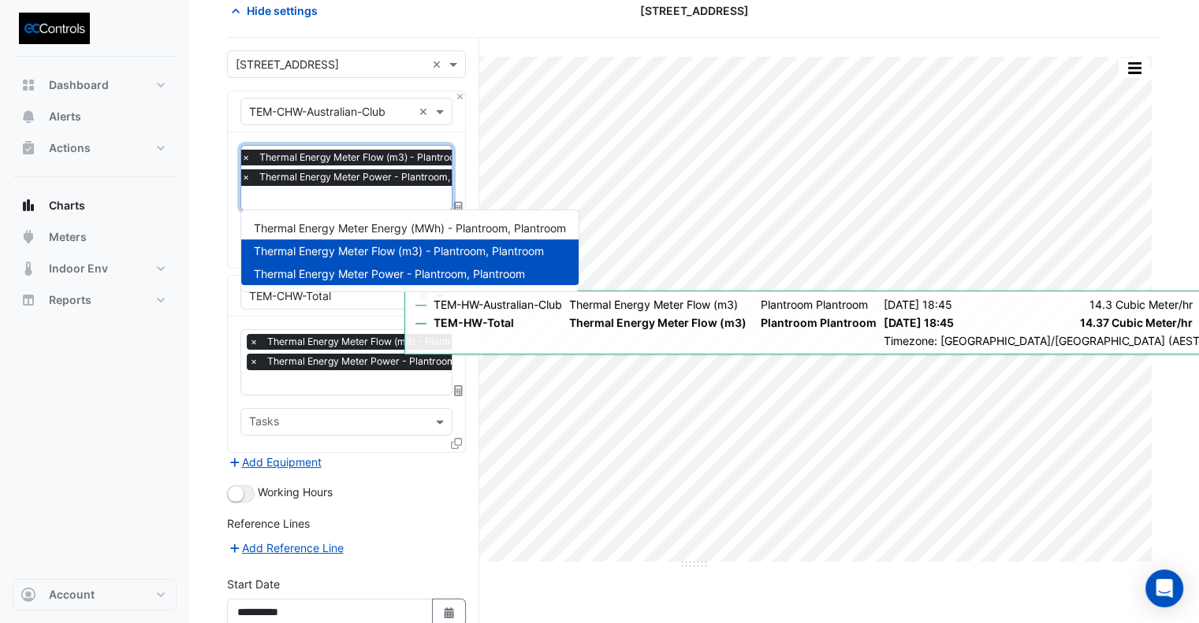
click at [173, 373] on div "Dashboard Portfolio Ratings Performance Alerts Actions Site Manager Charts" at bounding box center [95, 318] width 164 height 522
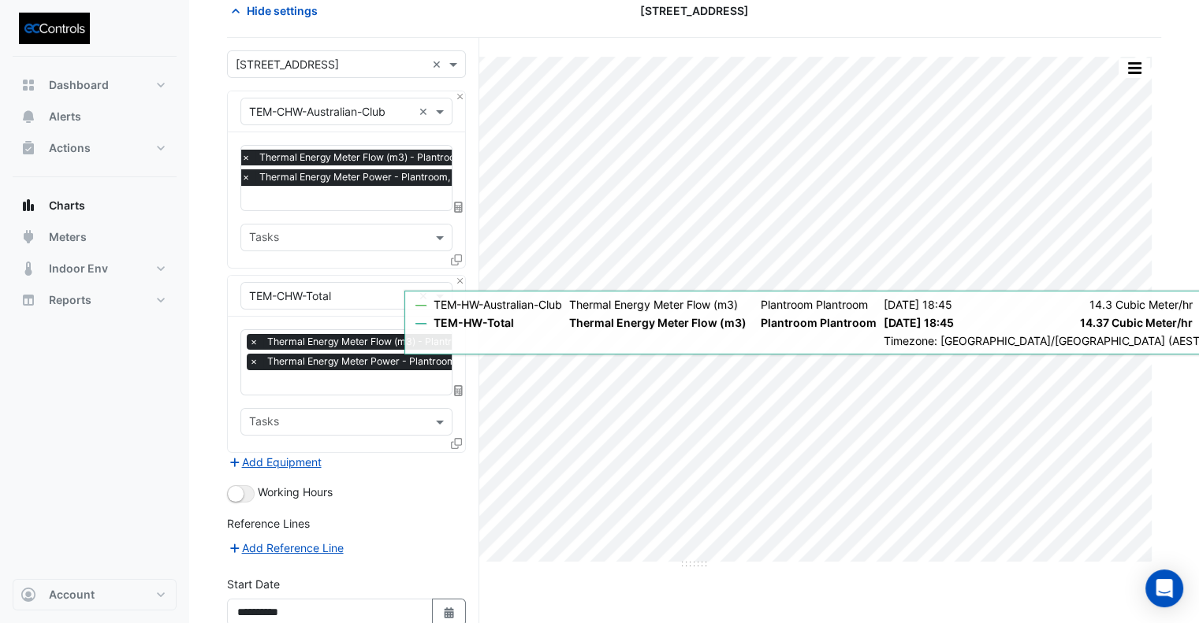
scroll to position [219, 0]
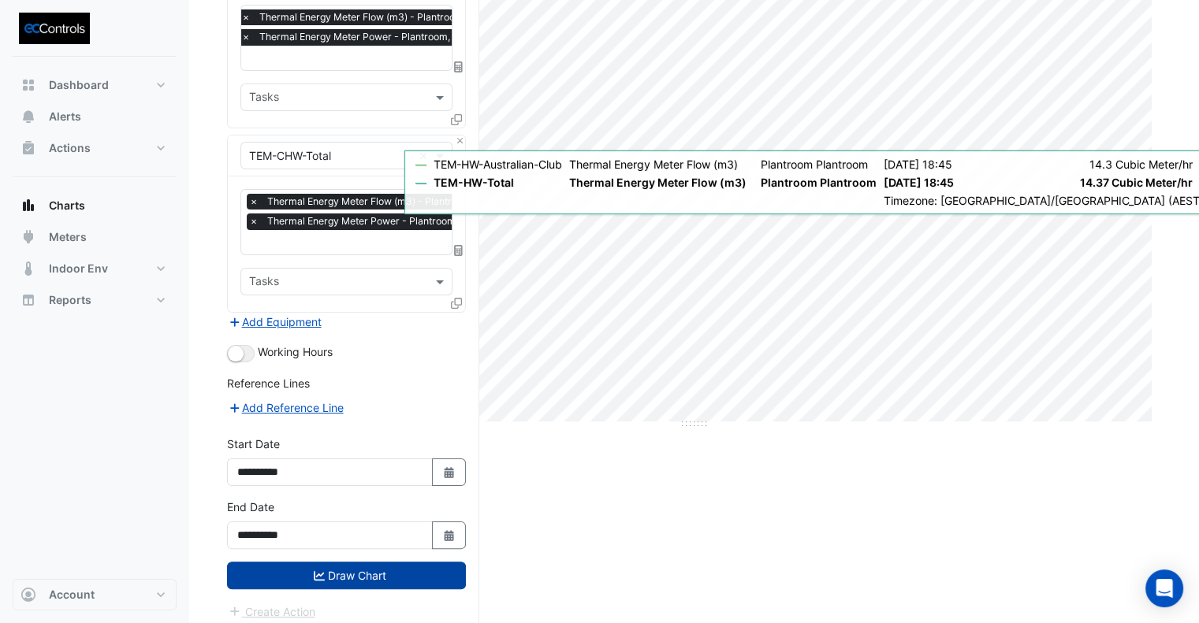
click at [409, 570] on button "Draw Chart" at bounding box center [346, 576] width 239 height 28
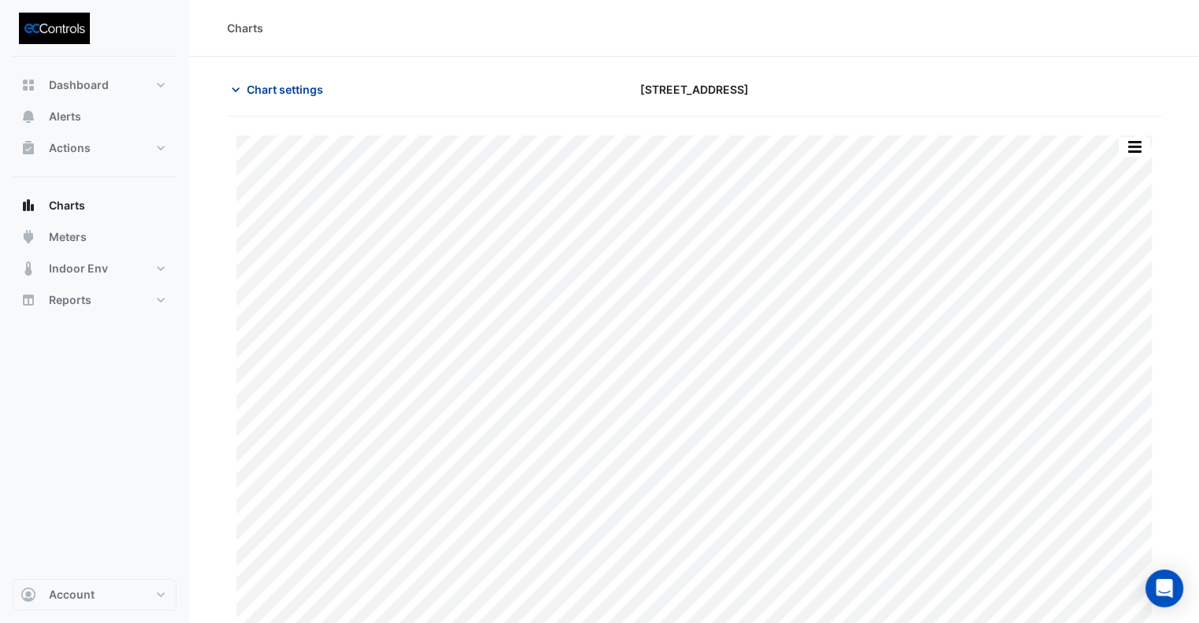
click at [307, 94] on span "Chart settings" at bounding box center [285, 89] width 76 height 17
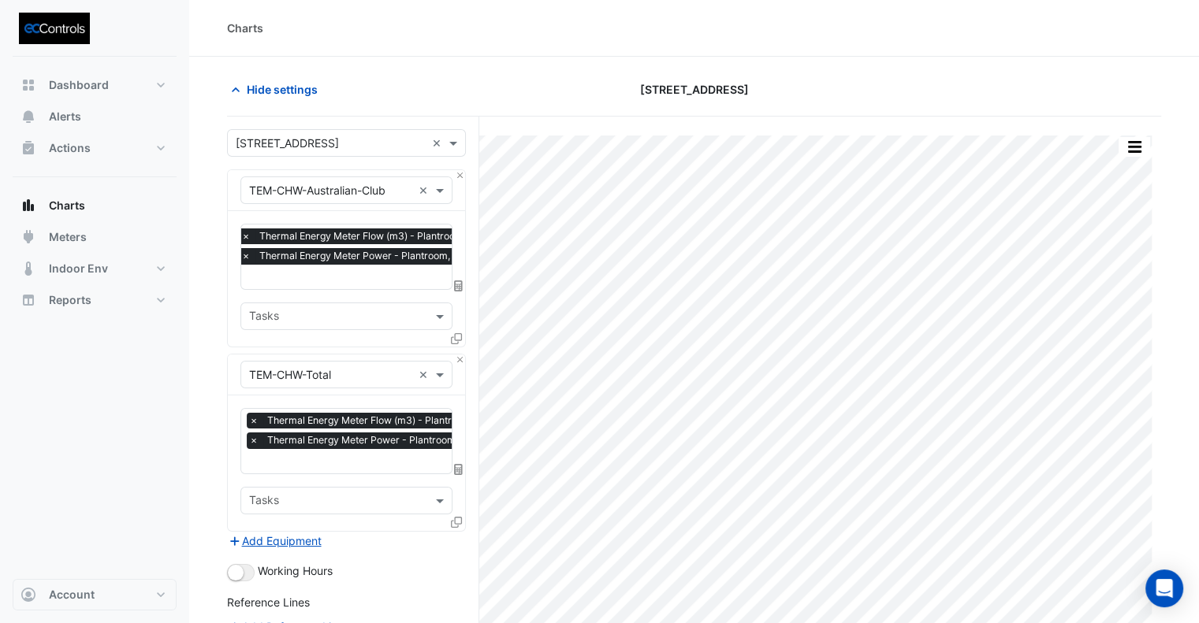
click at [465, 177] on div "Equipment × TEM-CHW-Australian-Club × Favourites × Thermal Energy Meter Flow (m…" at bounding box center [346, 258] width 239 height 178
click at [464, 174] on button "Close" at bounding box center [460, 175] width 10 height 10
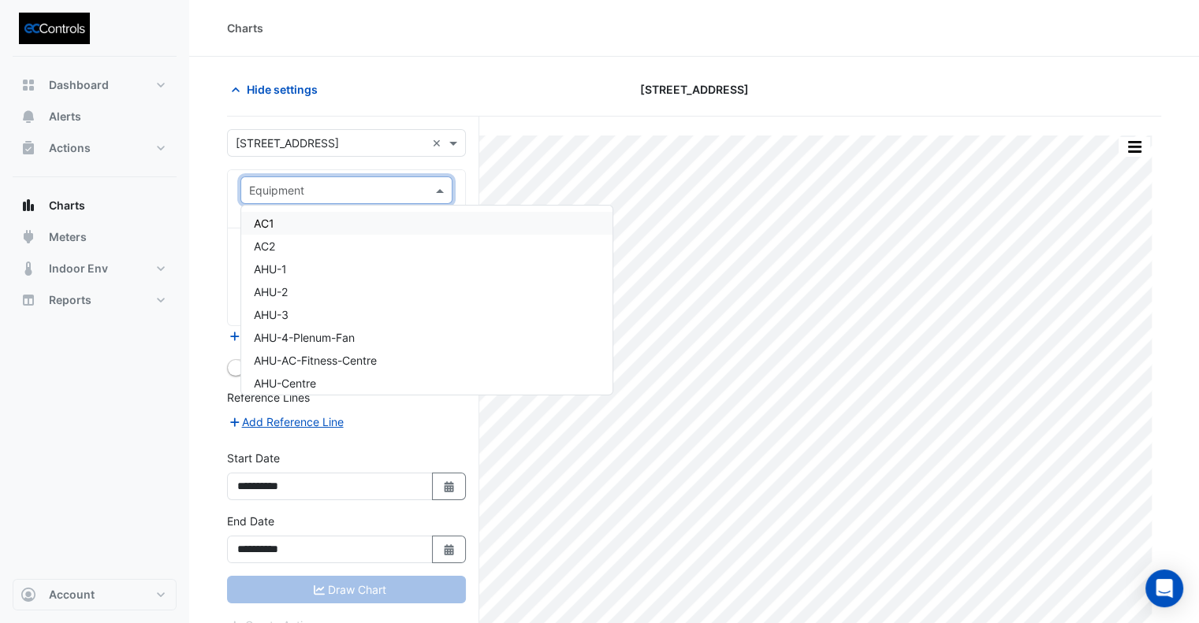
drag, startPoint x: 335, startPoint y: 195, endPoint x: 328, endPoint y: 177, distance: 18.7
click at [335, 195] on input "text" at bounding box center [330, 191] width 163 height 17
type input "**"
click at [313, 285] on span "Chiller-3-HLI" at bounding box center [286, 291] width 65 height 13
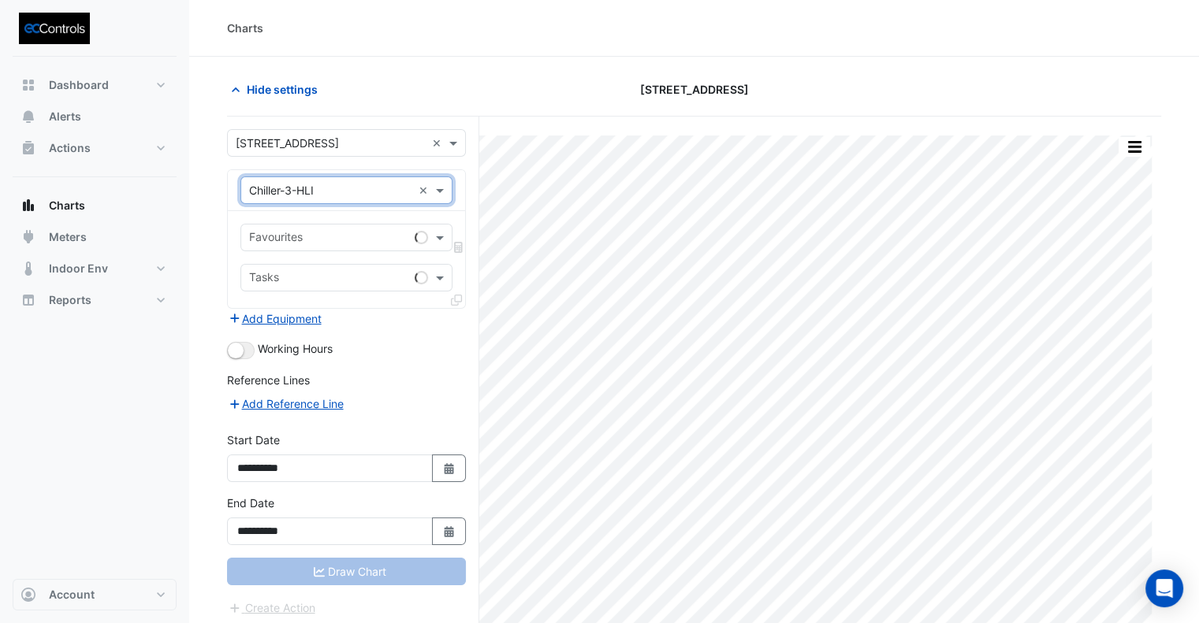
click at [304, 245] on input "text" at bounding box center [328, 239] width 159 height 17
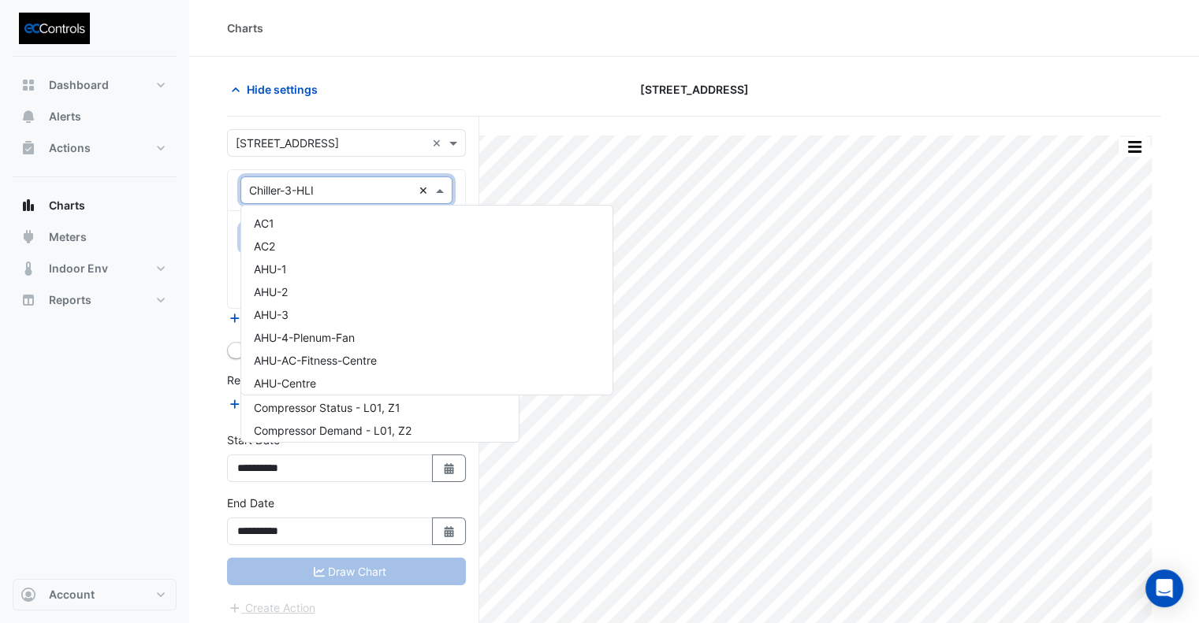
drag, startPoint x: 397, startPoint y: 187, endPoint x: 423, endPoint y: 188, distance: 26.1
click at [398, 188] on input "text" at bounding box center [330, 191] width 163 height 17
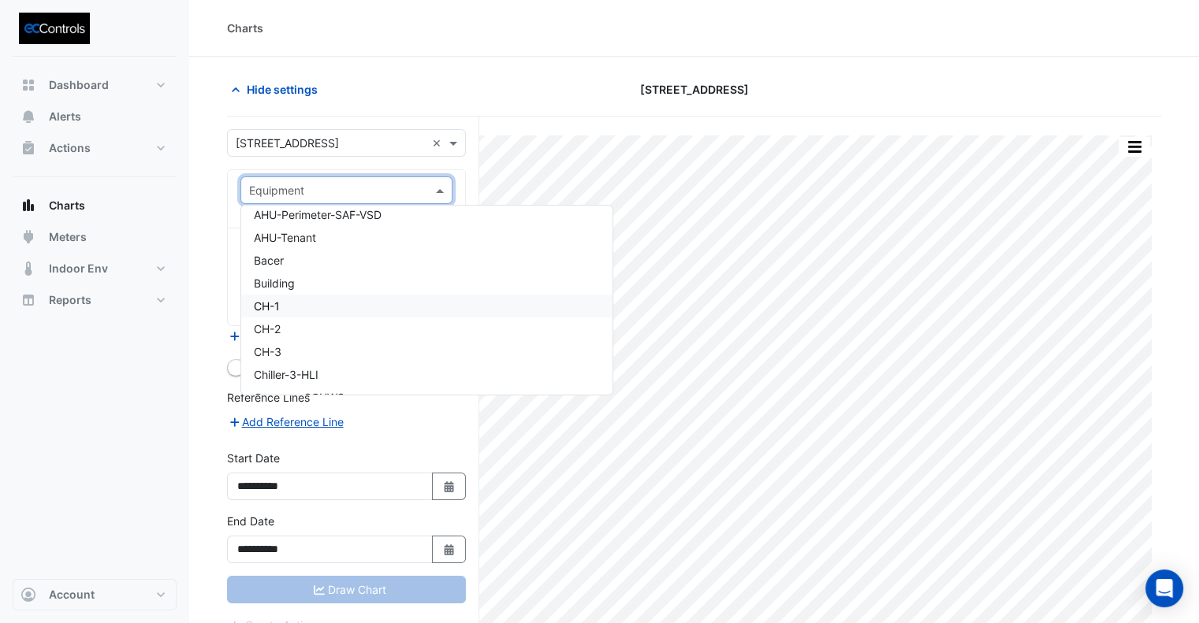
scroll to position [362, 0]
click at [288, 277] on div "CH-3" at bounding box center [426, 273] width 371 height 23
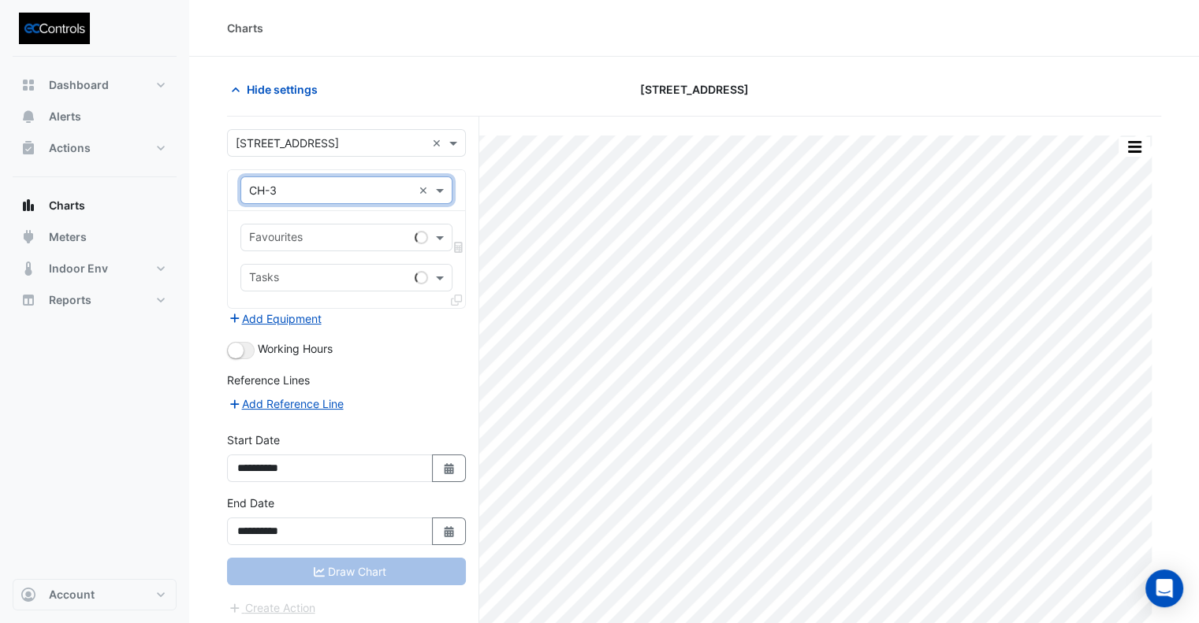
click at [304, 232] on input "text" at bounding box center [328, 239] width 159 height 17
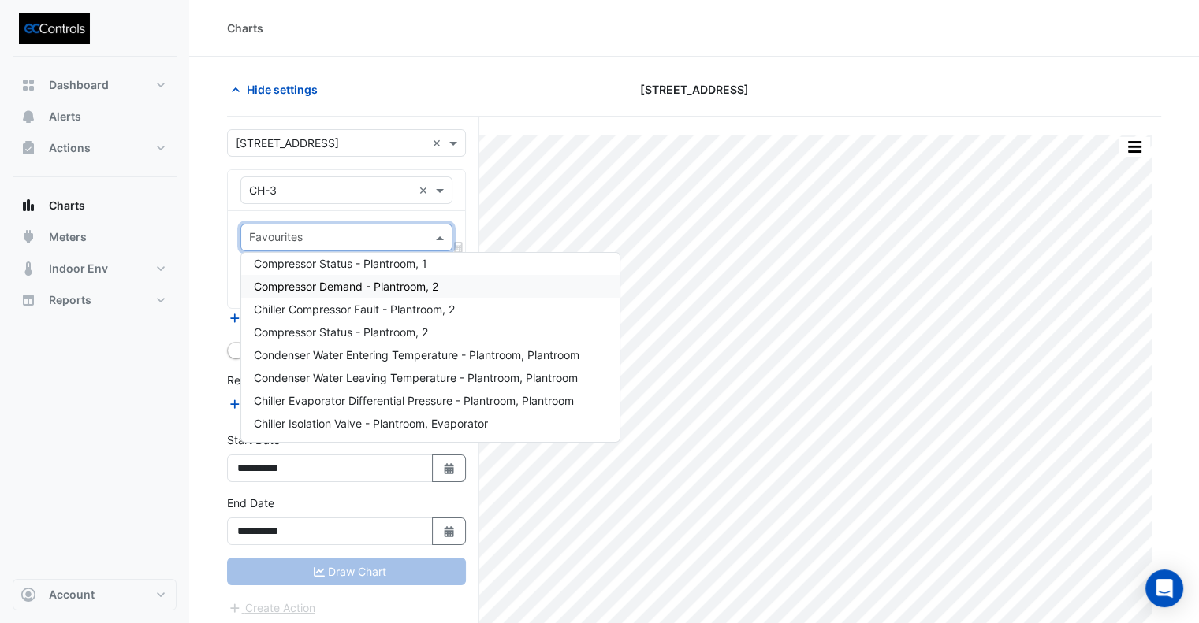
scroll to position [236, 0]
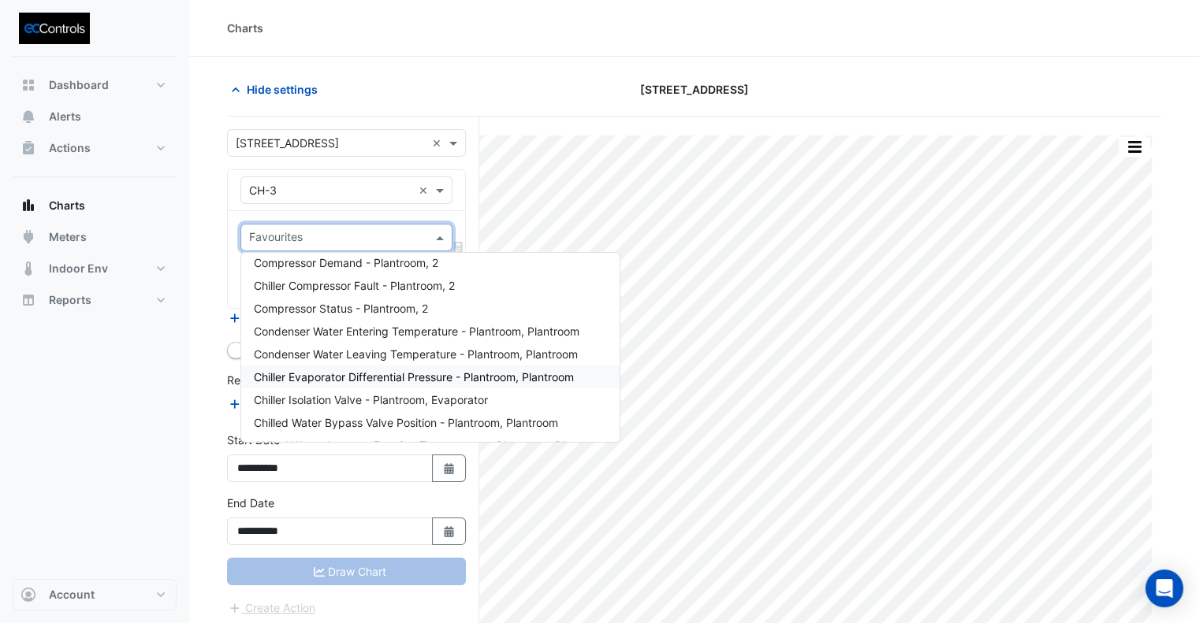
click at [340, 377] on span "Chiller Evaporator Differential Pressure - Plantroom, Plantroom" at bounding box center [414, 376] width 320 height 13
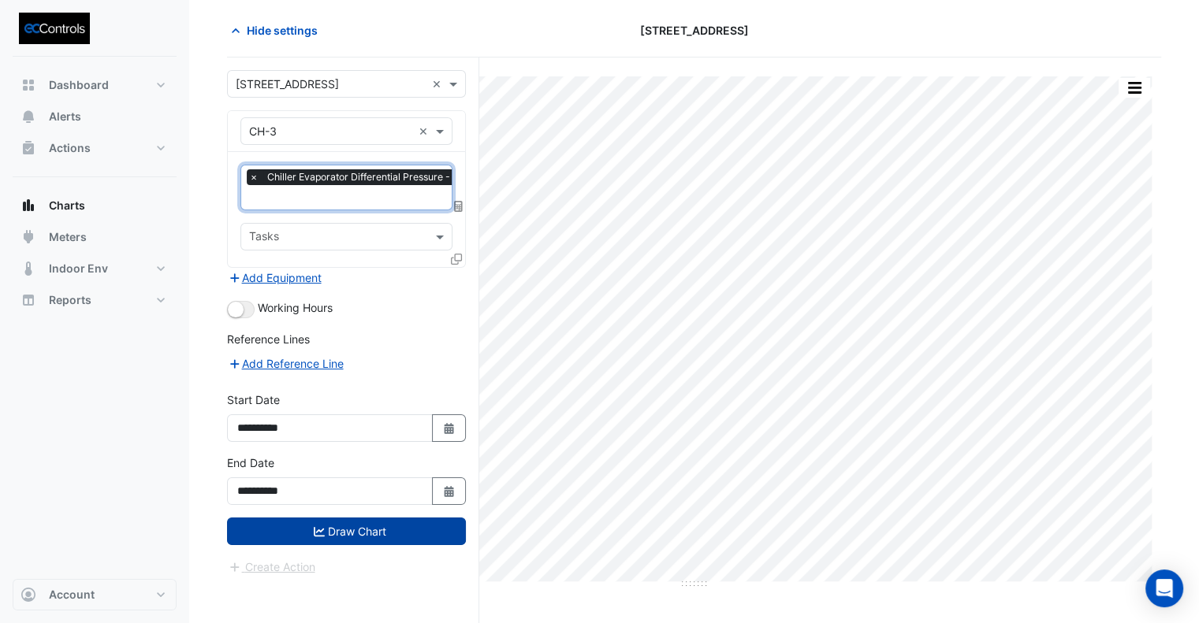
click at [363, 524] on button "Draw Chart" at bounding box center [346, 532] width 239 height 28
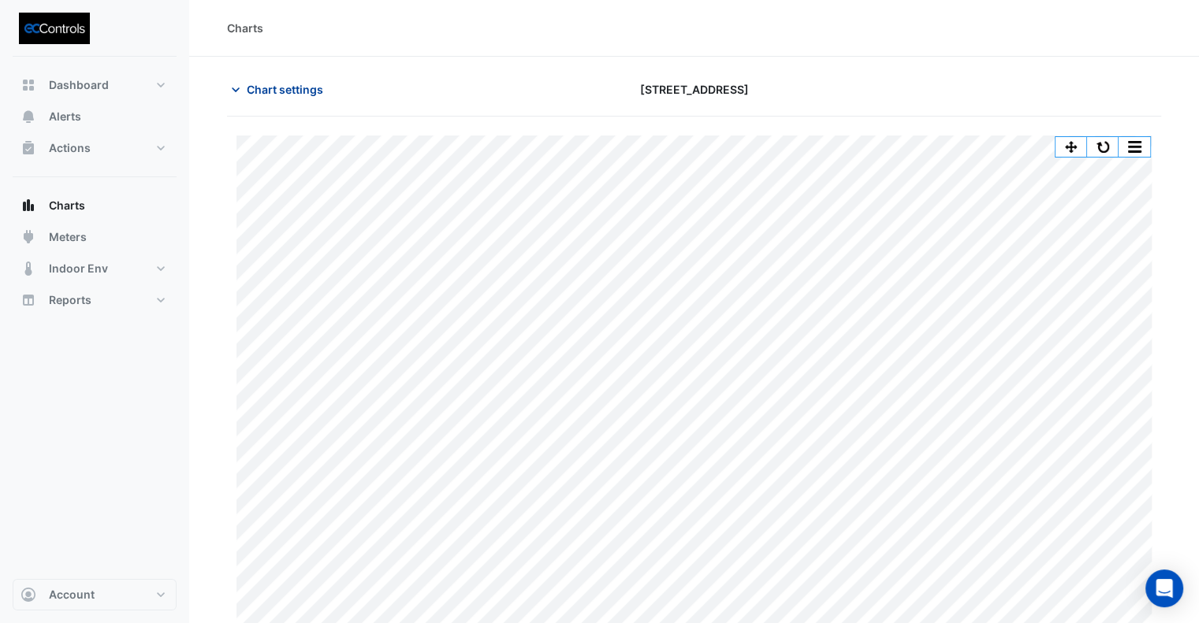
click at [304, 93] on span "Chart settings" at bounding box center [285, 89] width 76 height 17
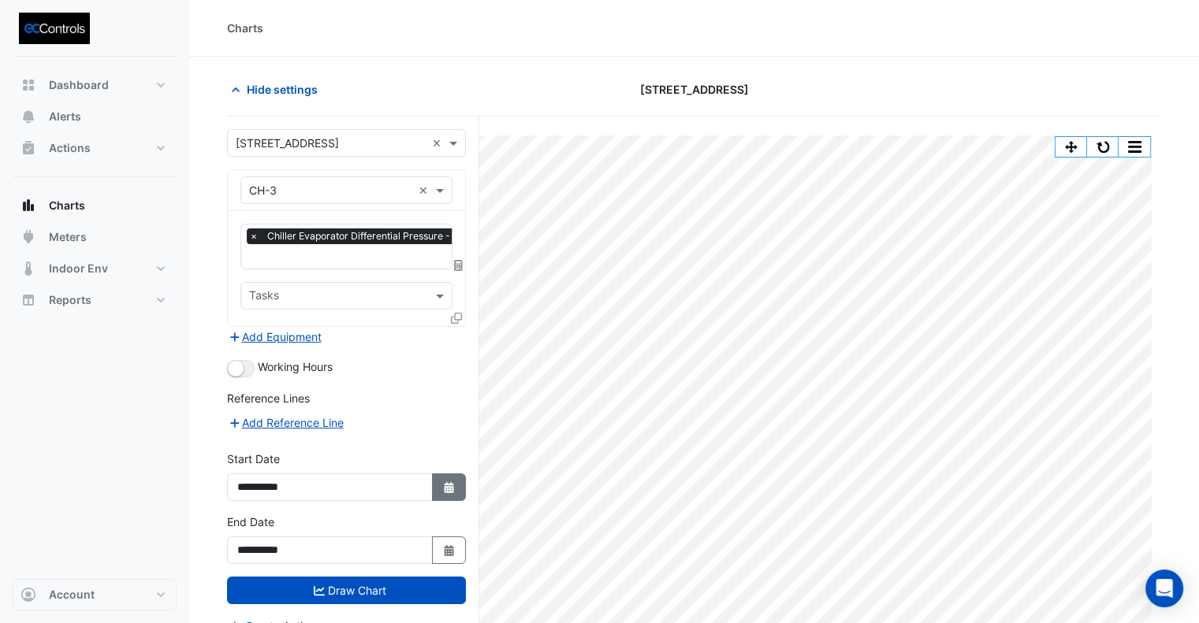
click at [451, 482] on icon "button" at bounding box center [448, 487] width 9 height 11
select select "*"
select select "****"
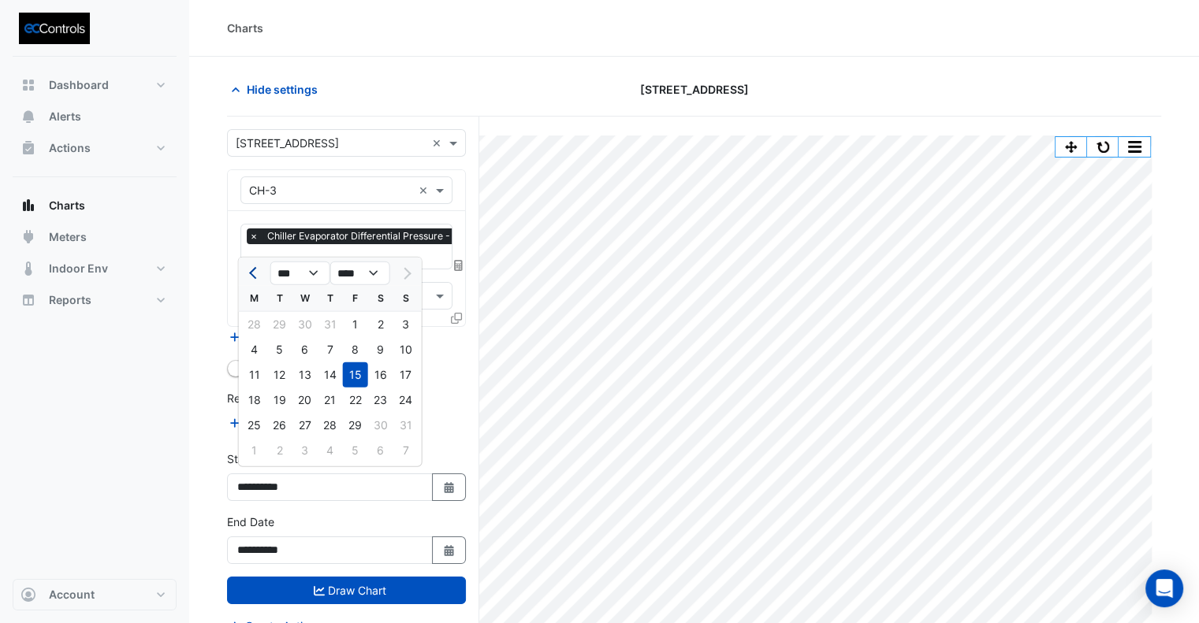
click at [251, 274] on span "Previous month" at bounding box center [255, 273] width 12 height 12
click at [251, 273] on span "Previous month" at bounding box center [255, 273] width 12 height 12
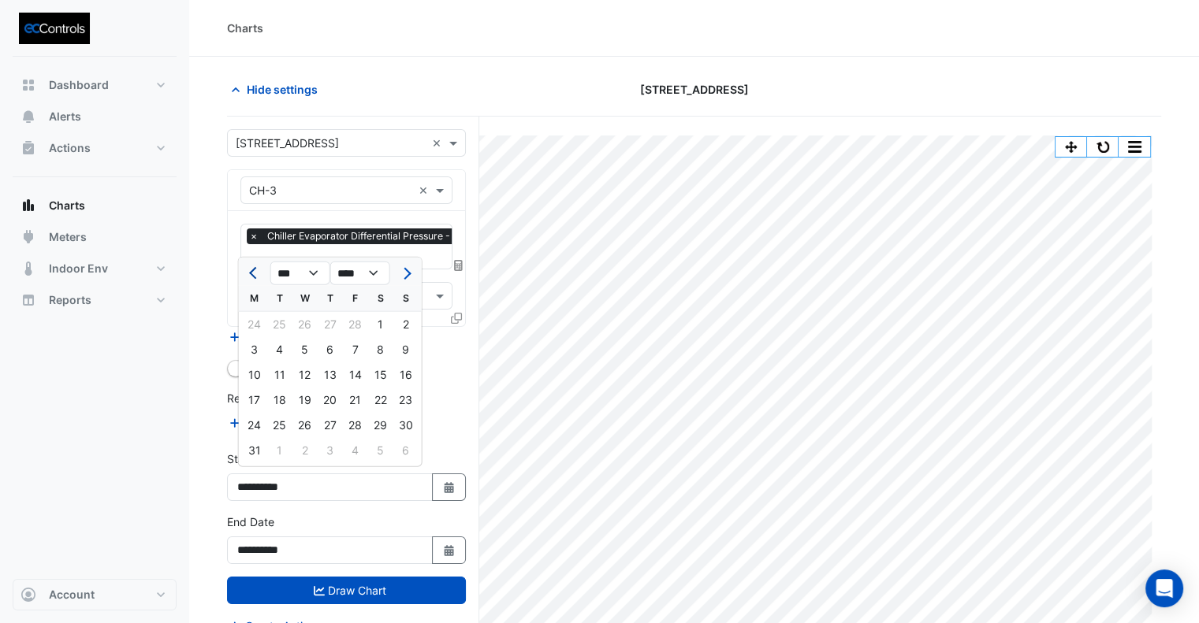
click at [251, 273] on span "Previous month" at bounding box center [255, 273] width 12 height 12
select select "*"
click at [308, 322] on div "1" at bounding box center [304, 324] width 25 height 25
type input "**********"
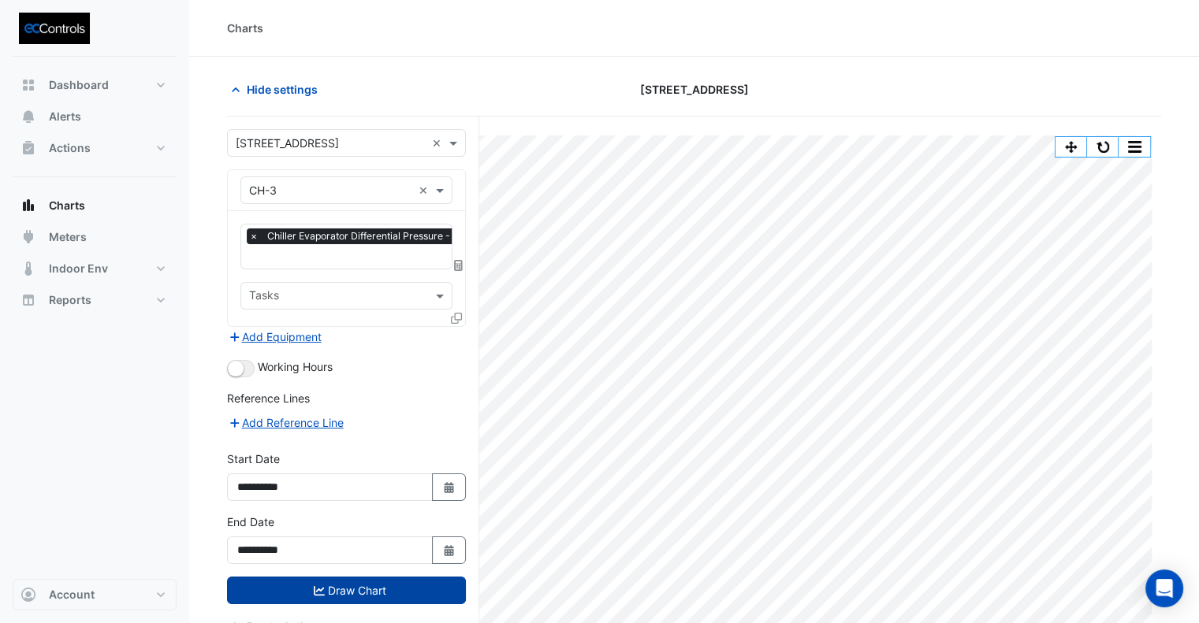
click at [366, 584] on button "Draw Chart" at bounding box center [346, 591] width 239 height 28
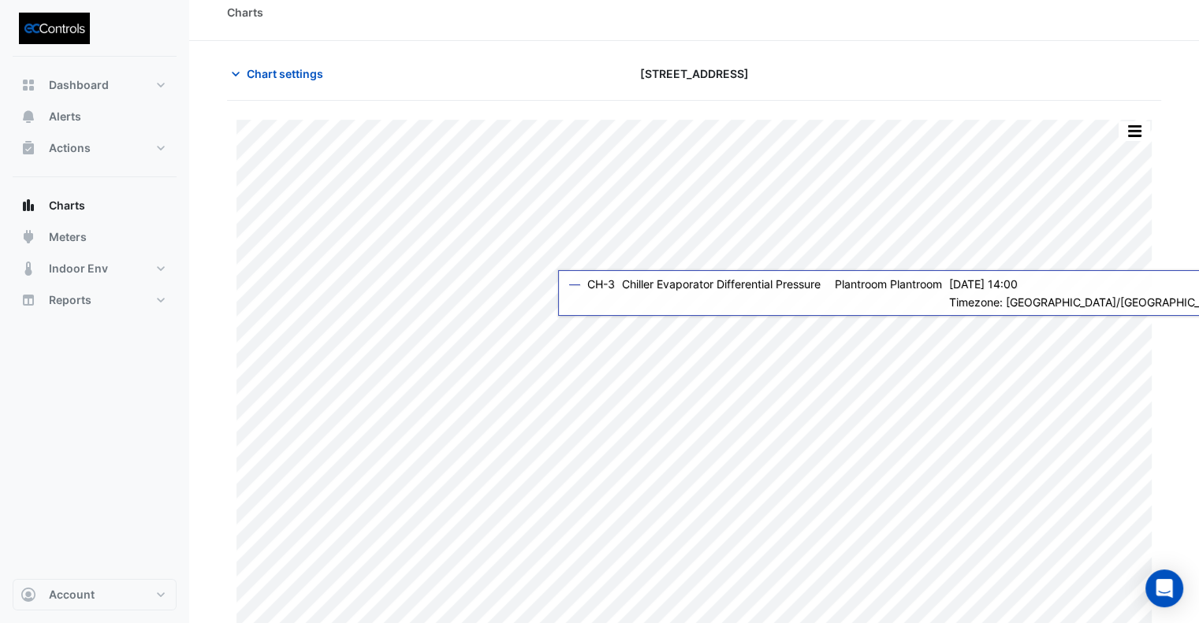
scroll to position [24, 0]
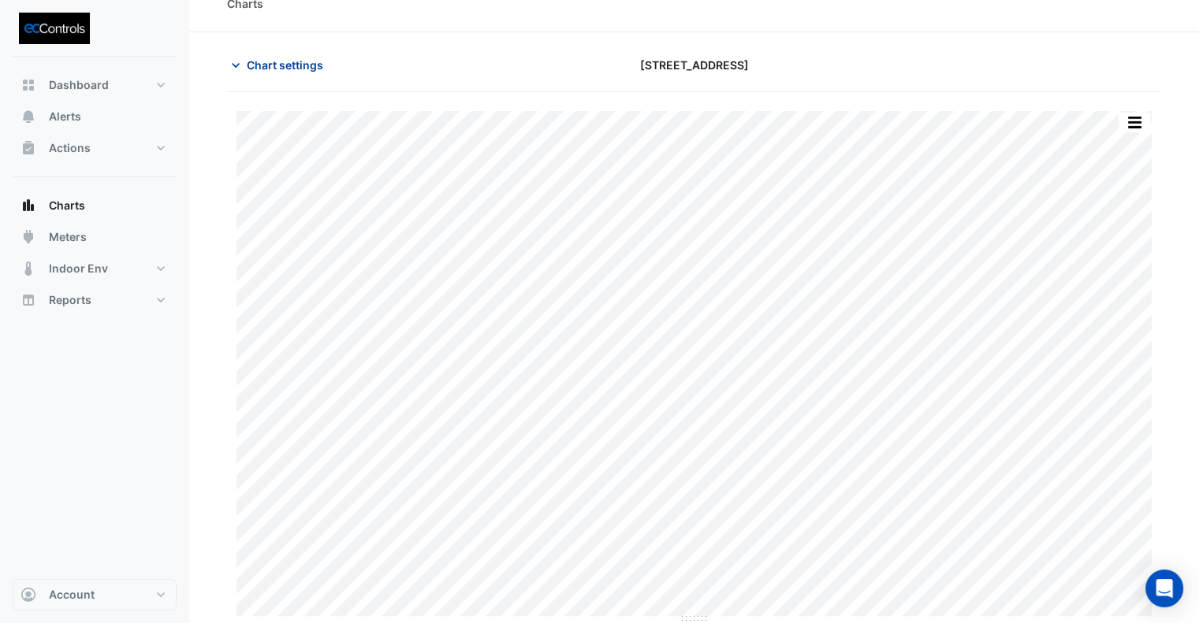
click at [282, 68] on span "Chart settings" at bounding box center [285, 65] width 76 height 17
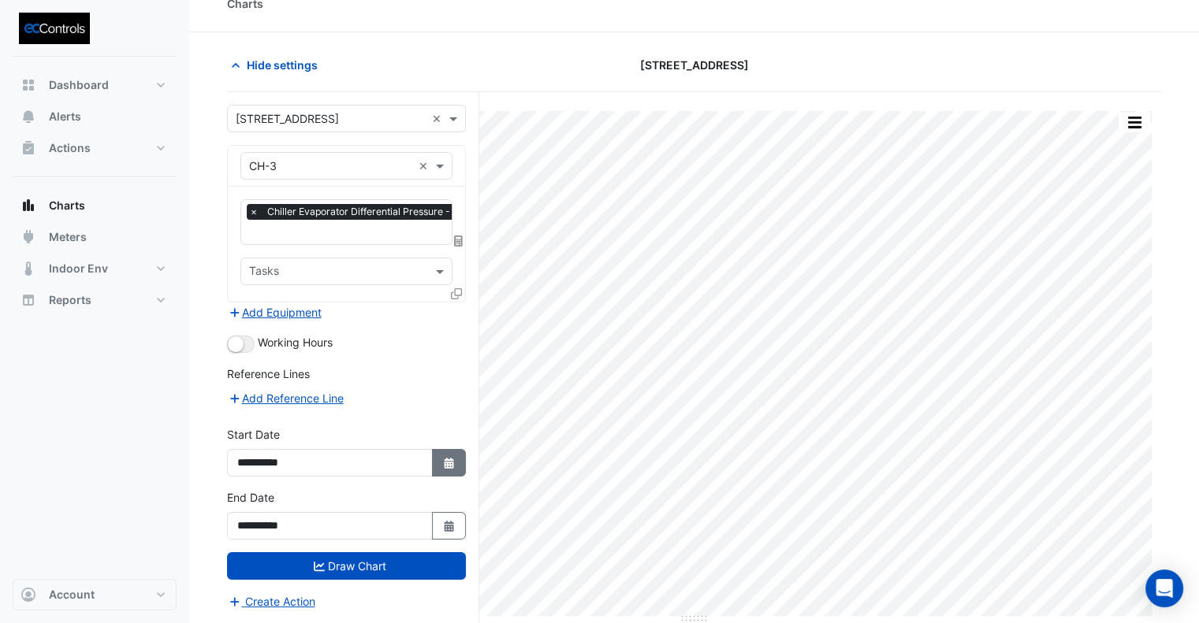
click at [444, 462] on icon "Select Date" at bounding box center [449, 463] width 14 height 11
select select "****"
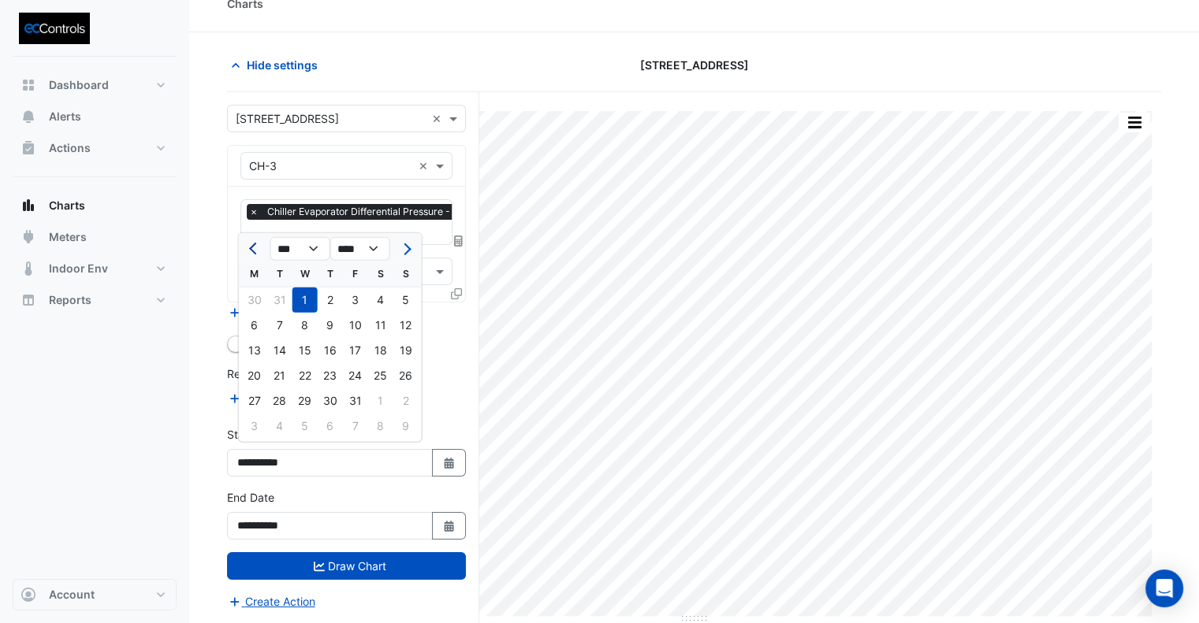
click at [258, 251] on button "Previous month" at bounding box center [254, 248] width 19 height 25
select select "**"
select select "****"
click at [258, 251] on button "Previous month" at bounding box center [254, 248] width 19 height 25
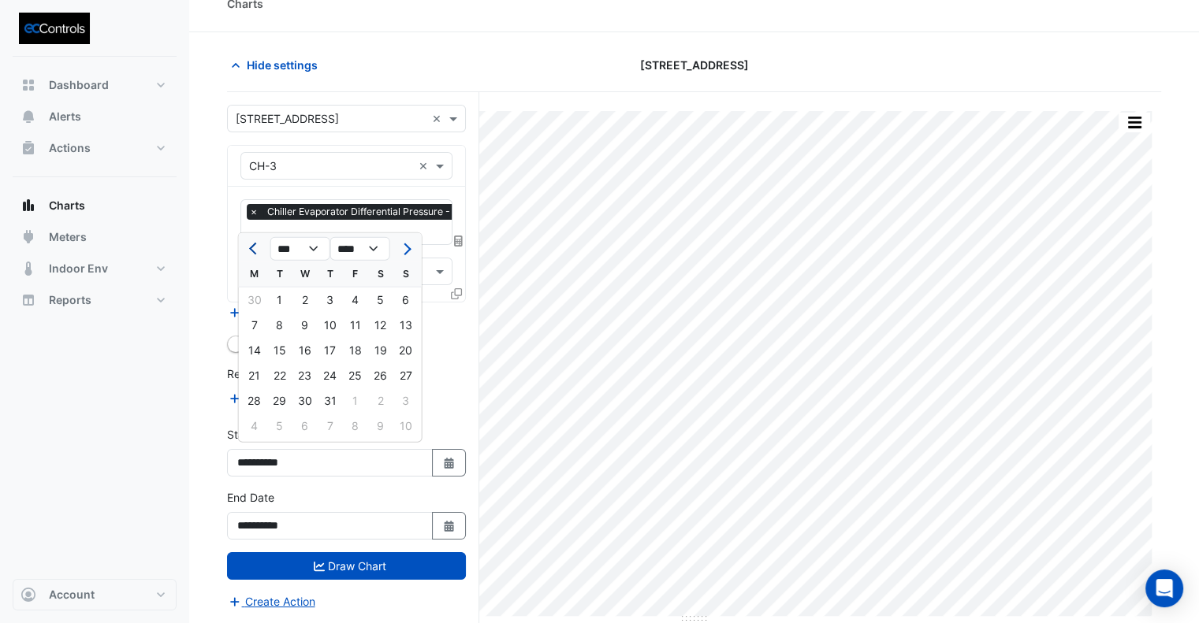
click at [258, 251] on button "Previous month" at bounding box center [254, 248] width 19 height 25
click at [259, 251] on button "Previous month" at bounding box center [254, 248] width 19 height 25
click at [260, 249] on button "Previous month" at bounding box center [254, 248] width 19 height 25
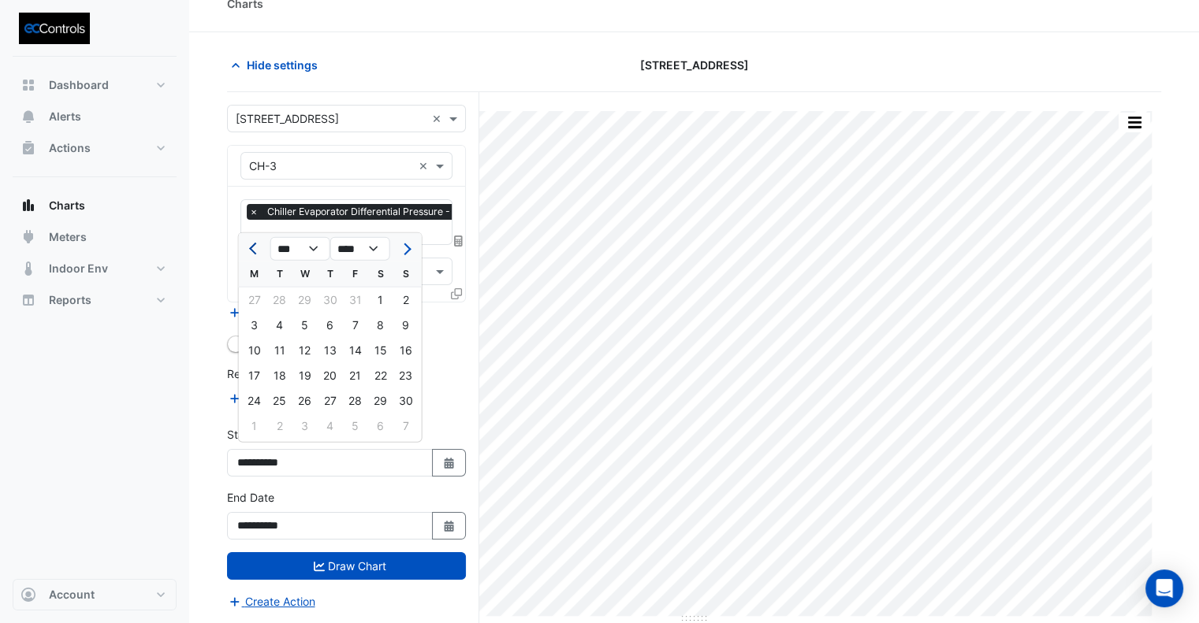
select select "*"
click at [307, 299] on div "1" at bounding box center [304, 300] width 25 height 25
type input "**********"
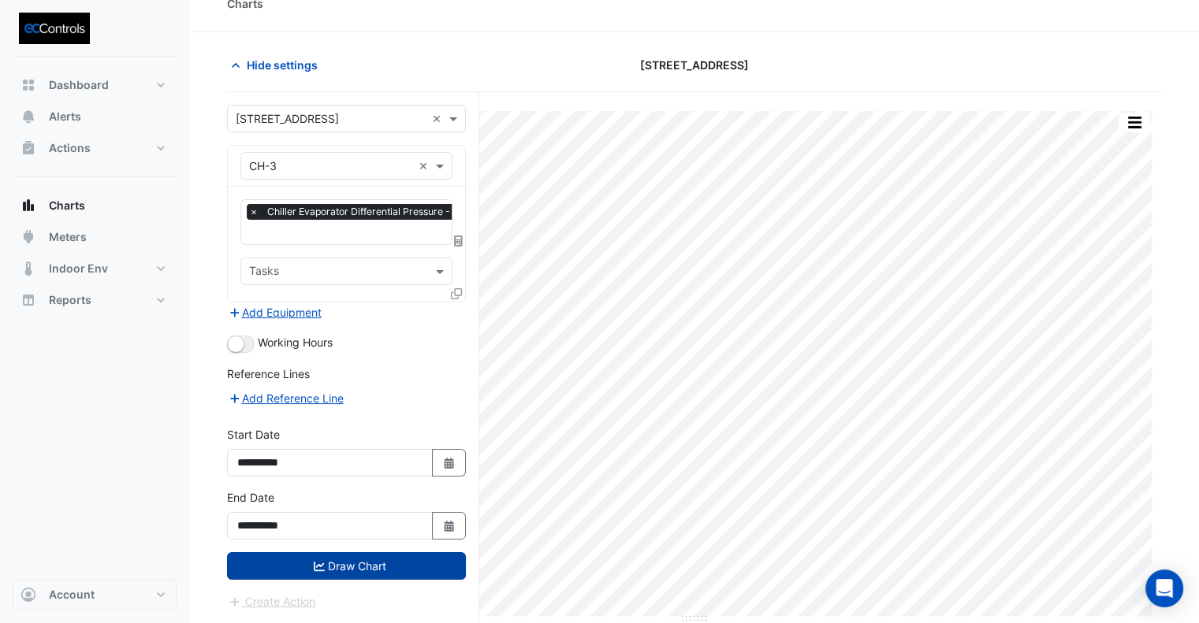
click at [378, 568] on button "Draw Chart" at bounding box center [346, 566] width 239 height 28
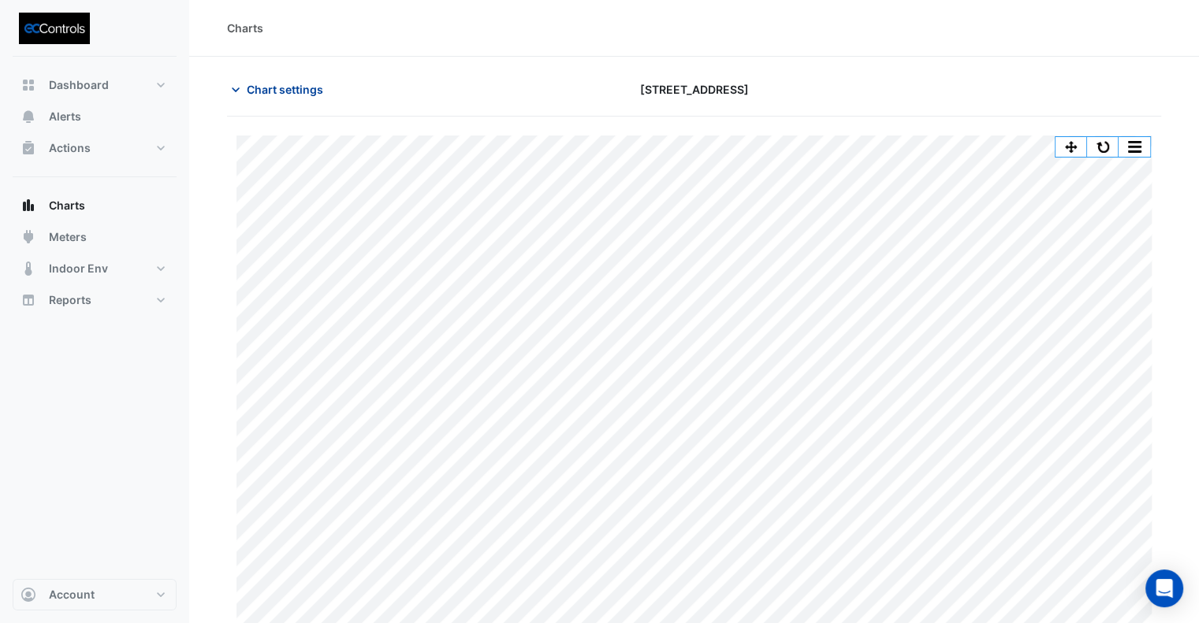
click at [261, 87] on span "Chart settings" at bounding box center [285, 89] width 76 height 17
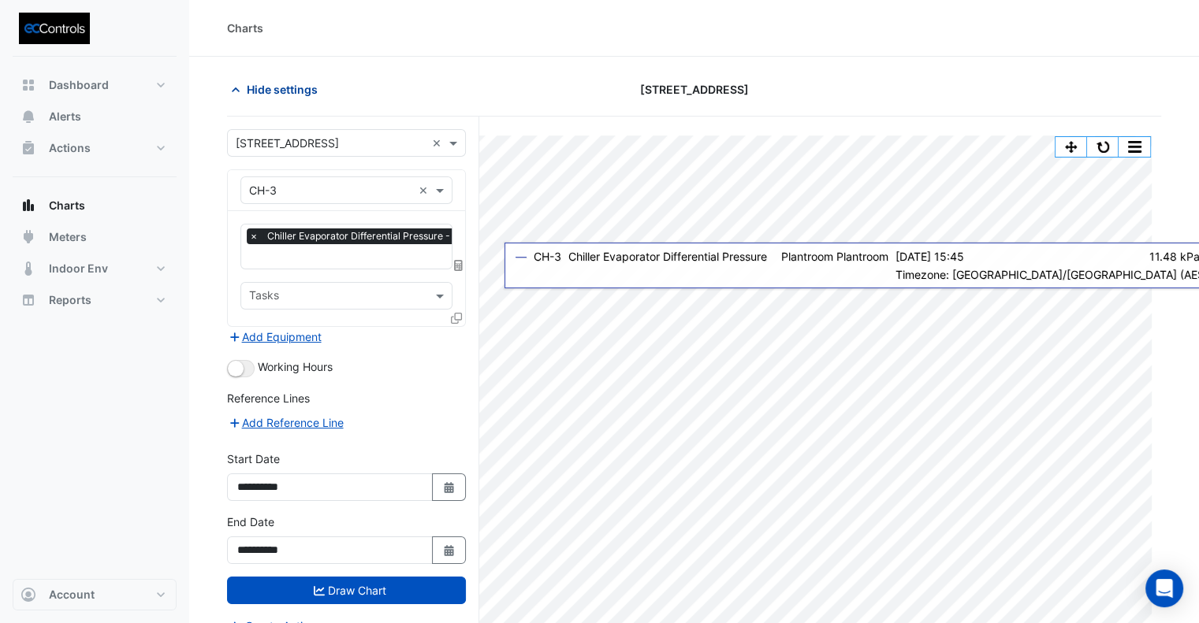
click at [267, 105] on div "Hide settings [STREET_ADDRESS]" at bounding box center [694, 96] width 934 height 41
click at [275, 91] on span "Hide settings" at bounding box center [282, 89] width 71 height 17
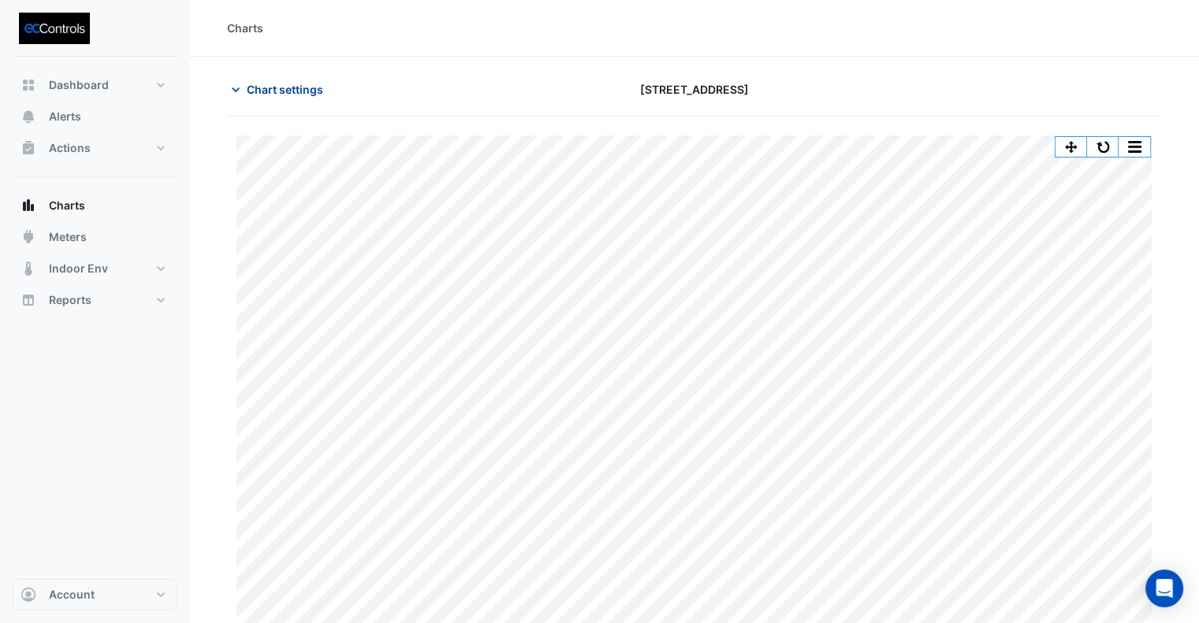
click at [291, 96] on span "Chart settings" at bounding box center [285, 89] width 76 height 17
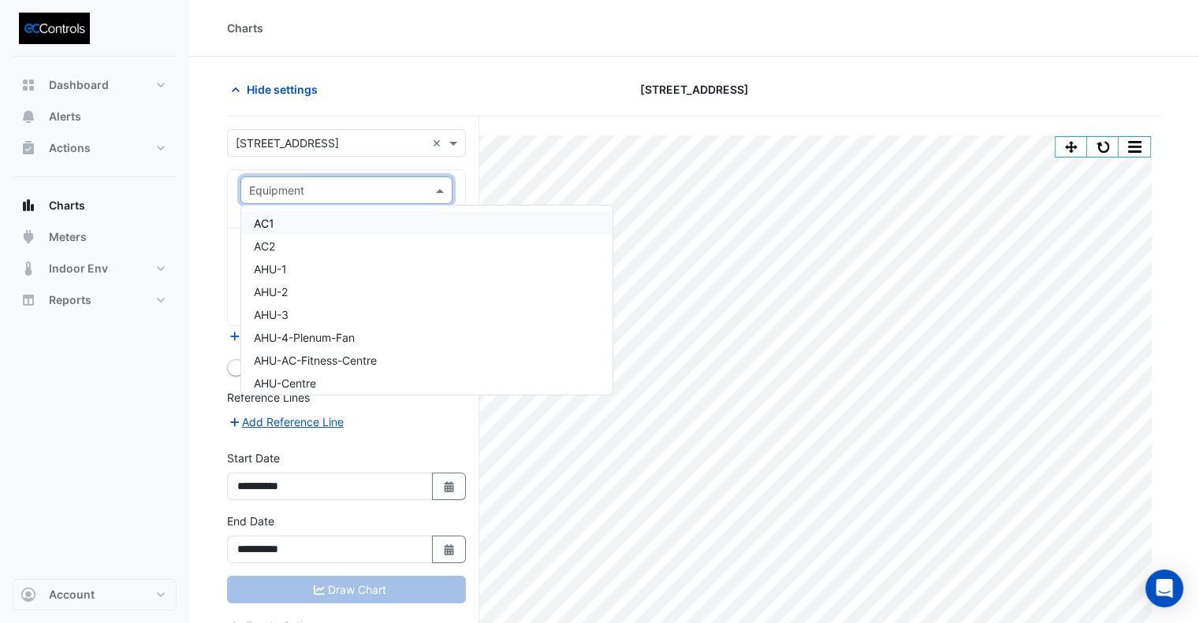
click at [396, 188] on input "text" at bounding box center [330, 191] width 163 height 17
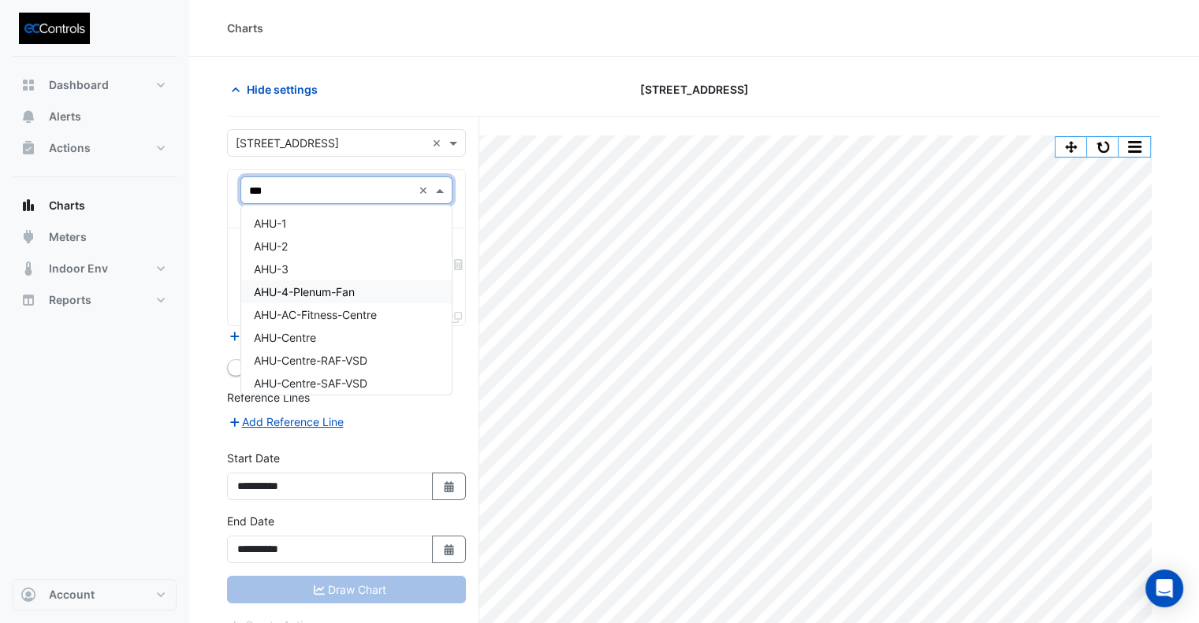
type input "***"
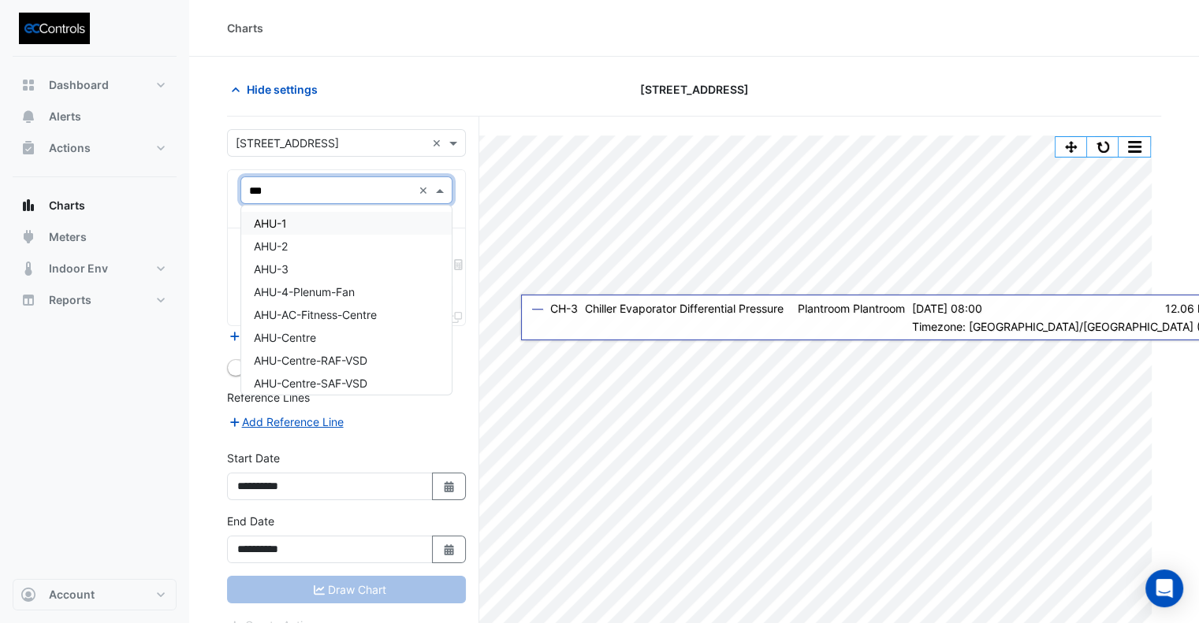
click at [484, 88] on div "Hide settings" at bounding box center [376, 90] width 318 height 28
